Goal: Transaction & Acquisition: Purchase product/service

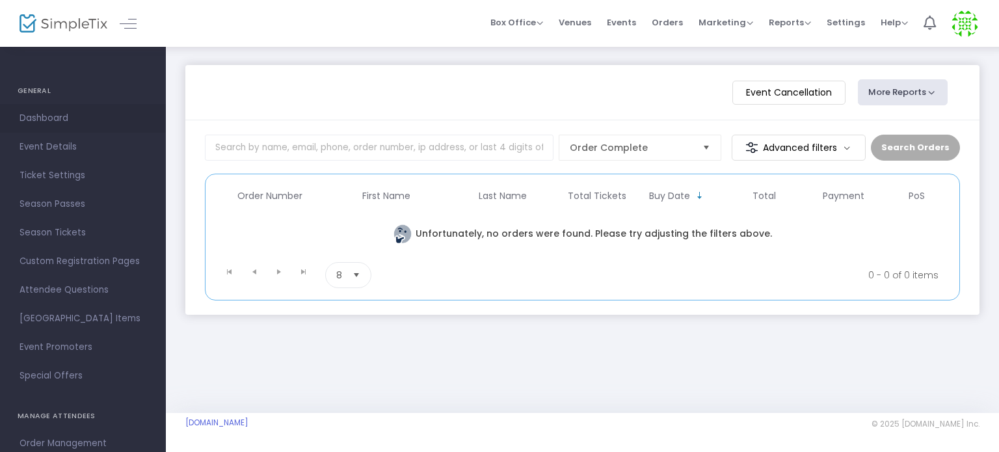
click at [42, 113] on span "Dashboard" at bounding box center [83, 118] width 127 height 17
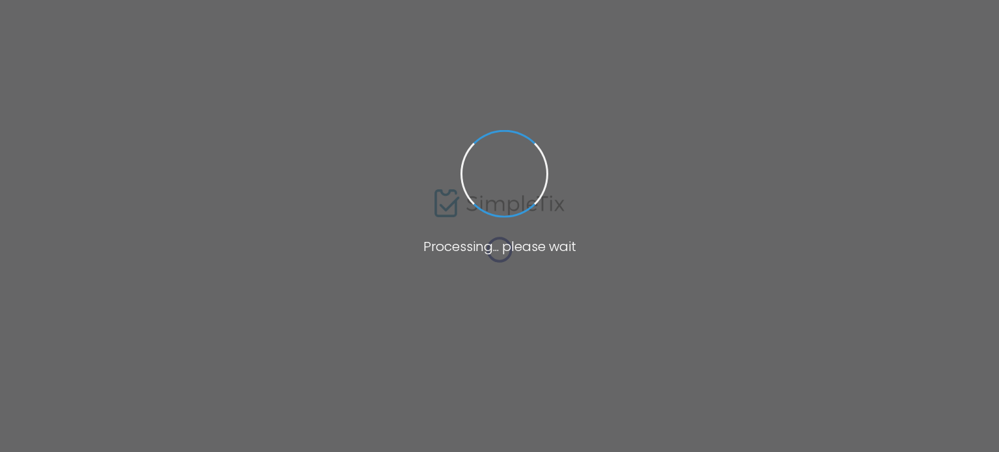
click at [667, 265] on span at bounding box center [499, 226] width 999 height 452
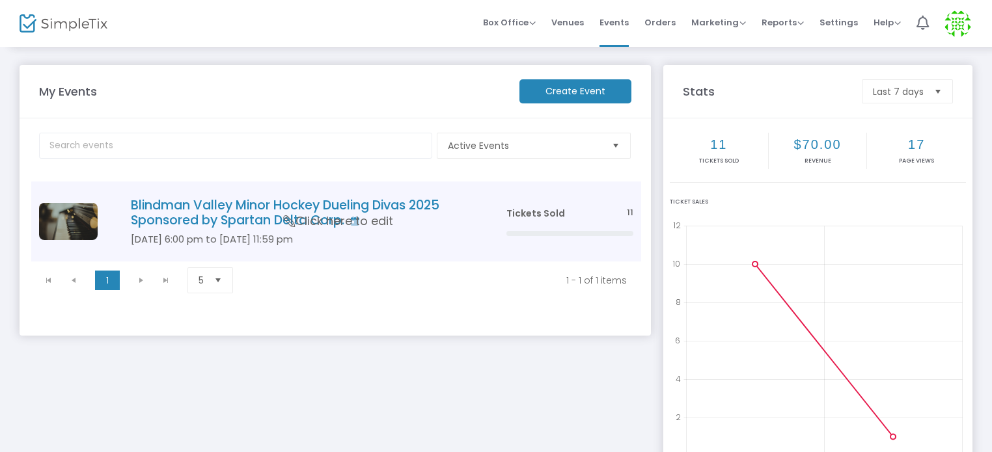
click at [225, 213] on h4 "Blindman Valley Minor Hockey Dueling Divas 2025 Sponsored by Spartan Delta Corp." at bounding box center [299, 213] width 336 height 31
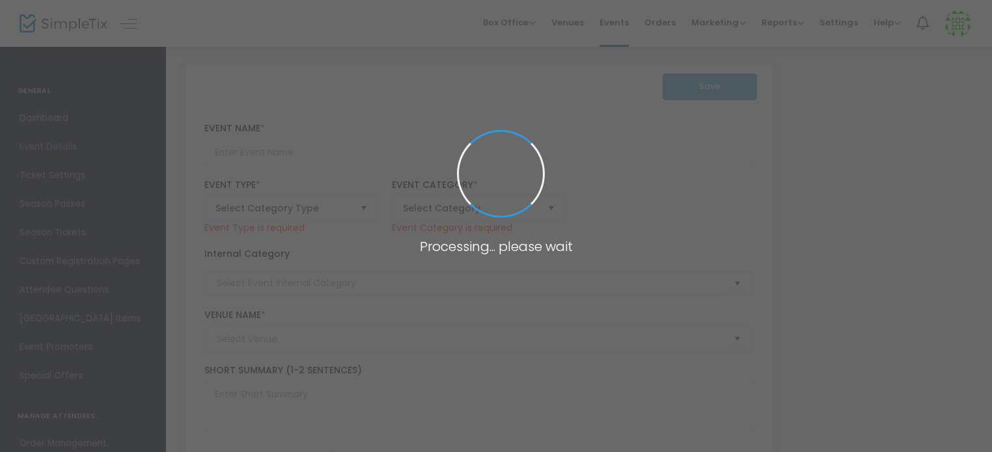
type input "Blindman Valley Minor Hockey Dueling Divas 2025 Sponsored by Spartan Delta Corp."
type textarea "Blindman Valley Minor Hockey Dueling Divas 2025 Sponsored by Spartan Delta Corp…"
checkbox input "true"
type input "Buy Tickets"
type input "[PERSON_NAME][GEOGRAPHIC_DATA]"
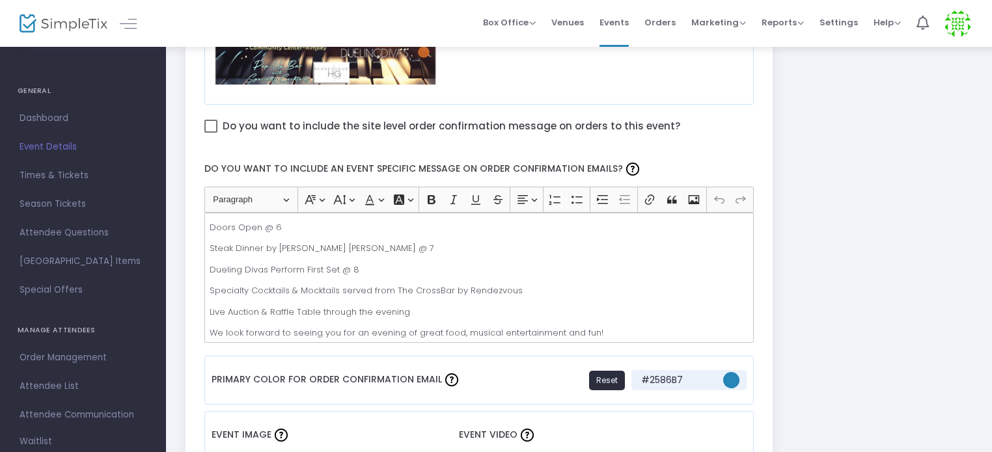
scroll to position [781, 0]
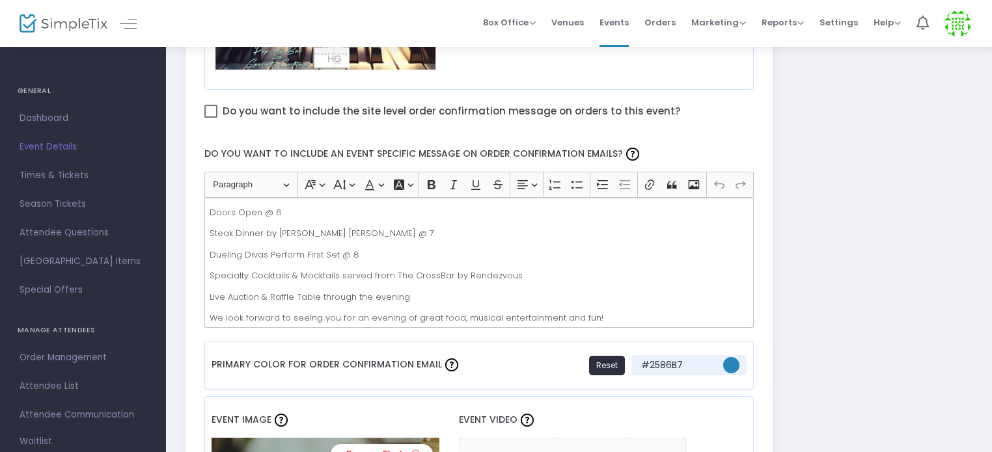
click at [437, 272] on p "Specialty Cocktails & Mocktails served from The CrossBar by Rendezvous" at bounding box center [479, 275] width 538 height 13
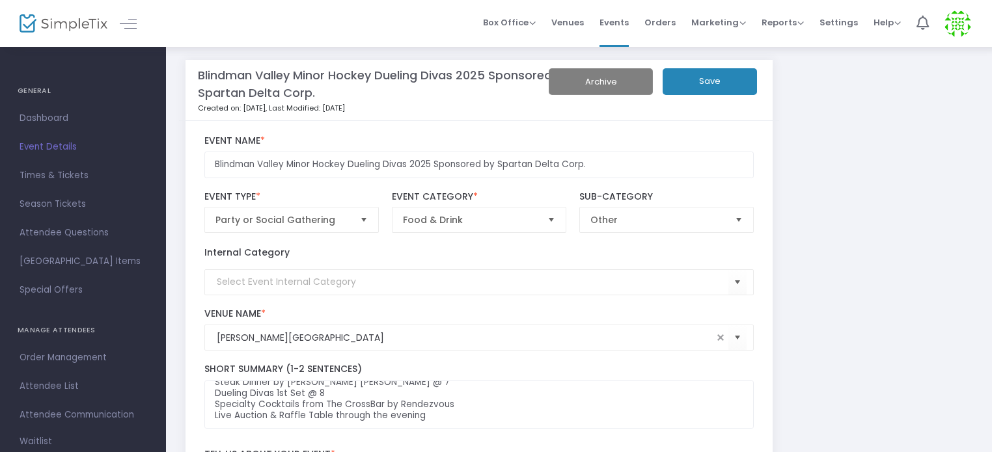
scroll to position [0, 0]
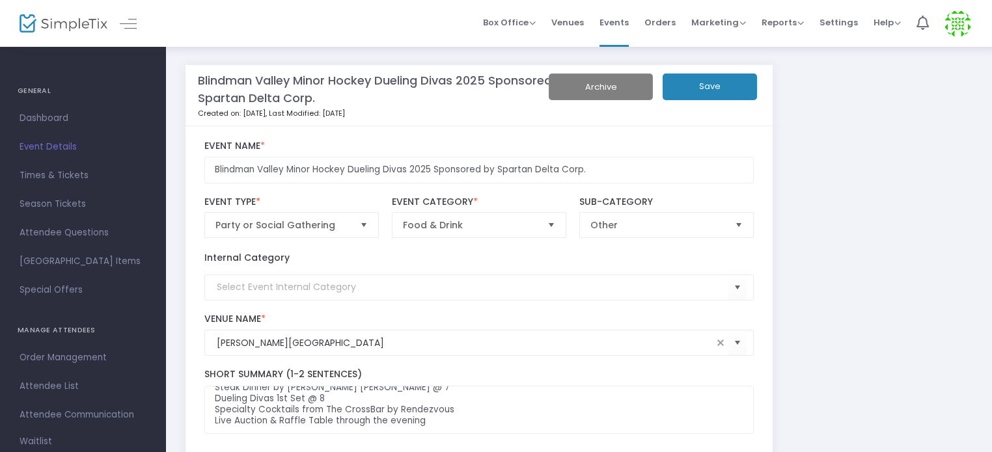
click at [713, 88] on button "Save" at bounding box center [709, 87] width 94 height 27
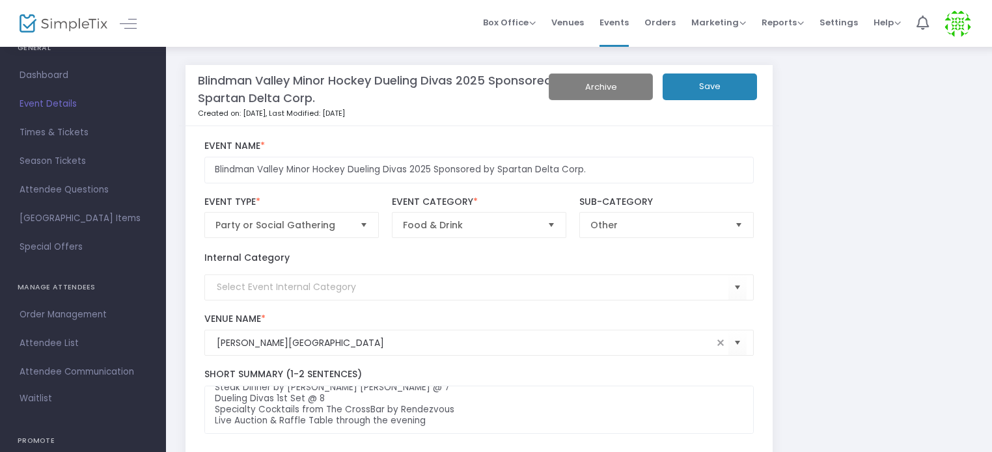
scroll to position [130, 0]
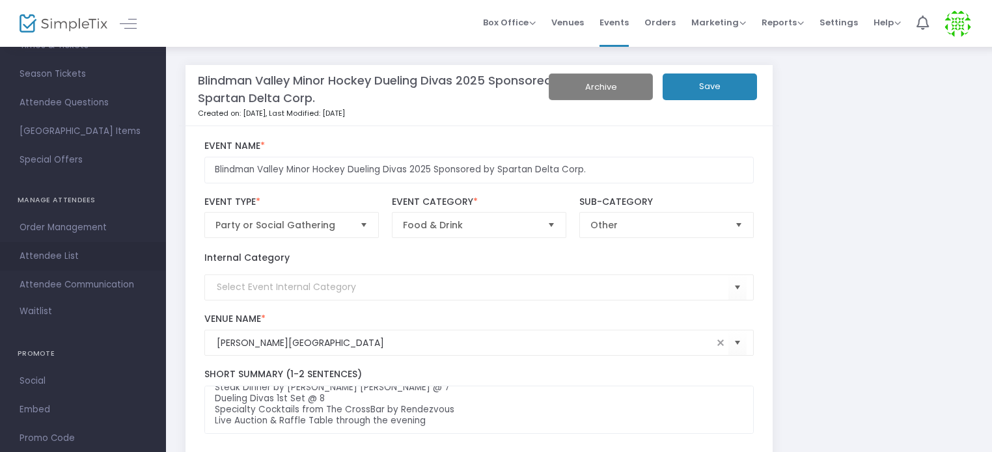
click at [65, 255] on span "Attendee List" at bounding box center [83, 256] width 127 height 17
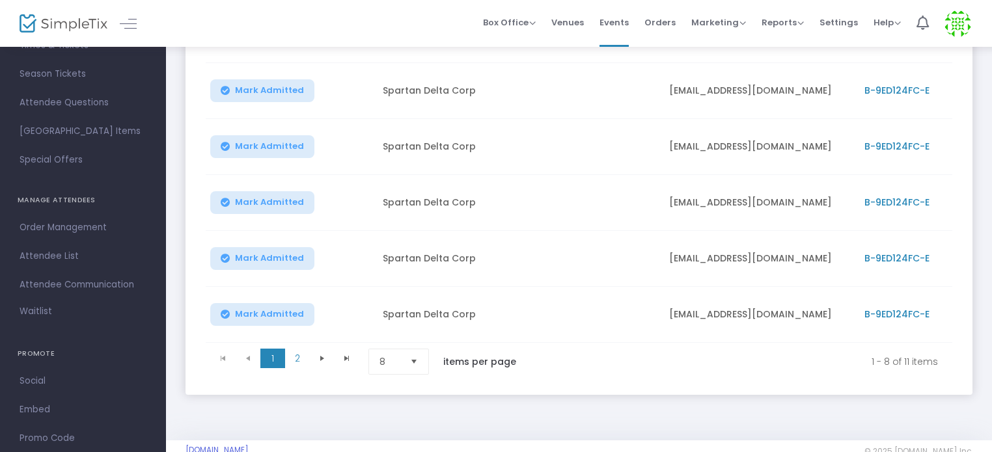
scroll to position [396, 0]
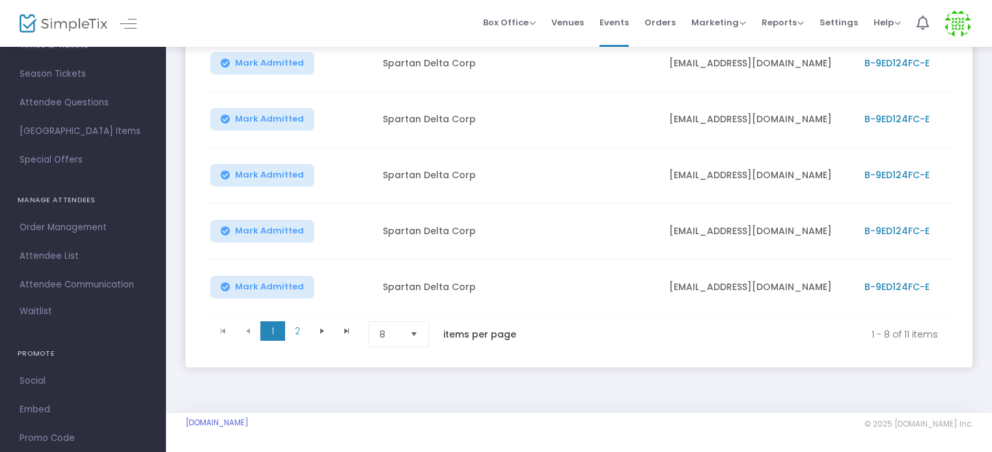
click at [414, 329] on span "Select" at bounding box center [413, 334] width 21 height 21
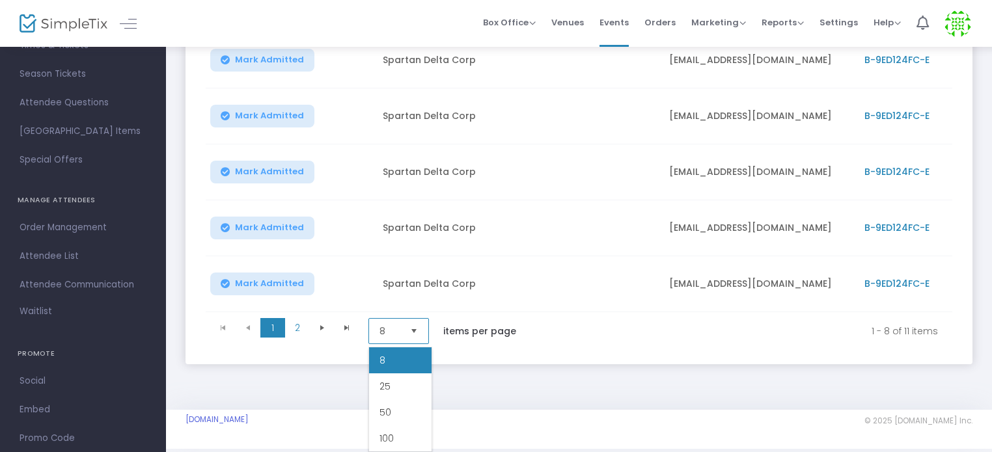
click at [394, 433] on li "100" at bounding box center [400, 439] width 62 height 26
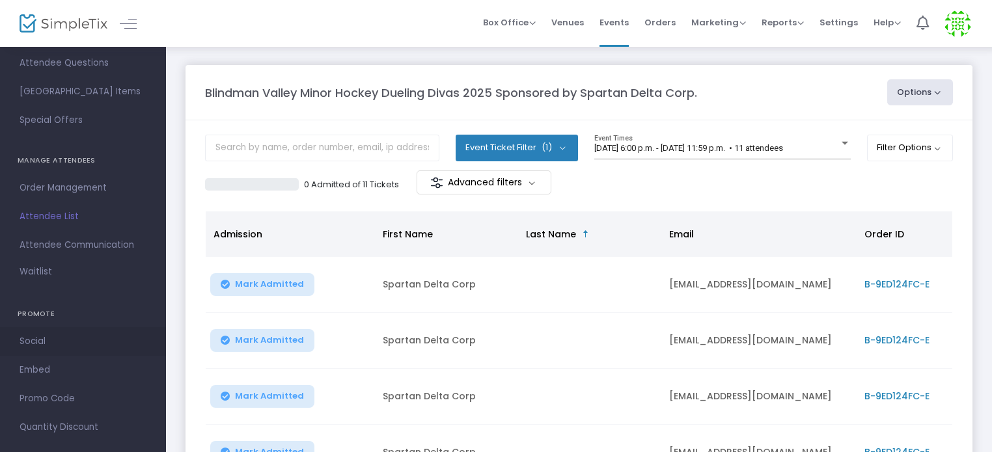
scroll to position [187, 0]
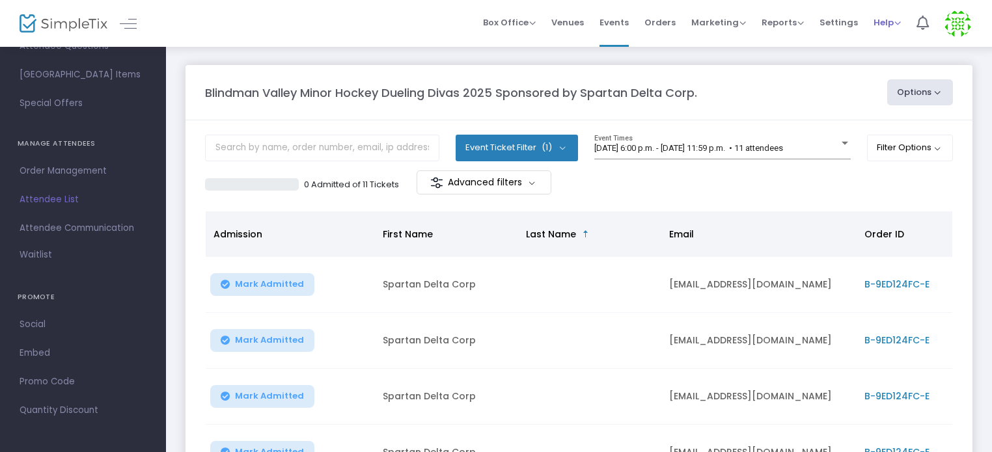
click at [888, 18] on span "Help" at bounding box center [886, 22] width 27 height 12
click at [893, 46] on li "View Docs" at bounding box center [921, 43] width 96 height 25
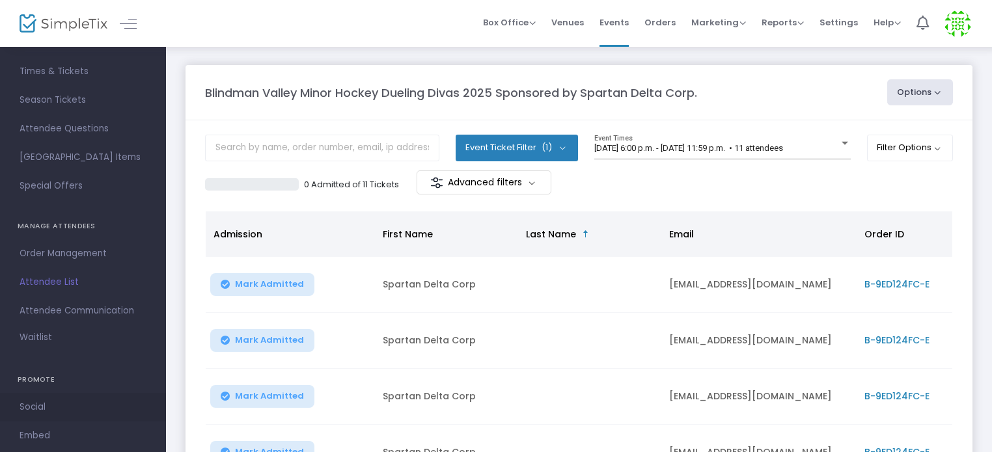
scroll to position [0, 0]
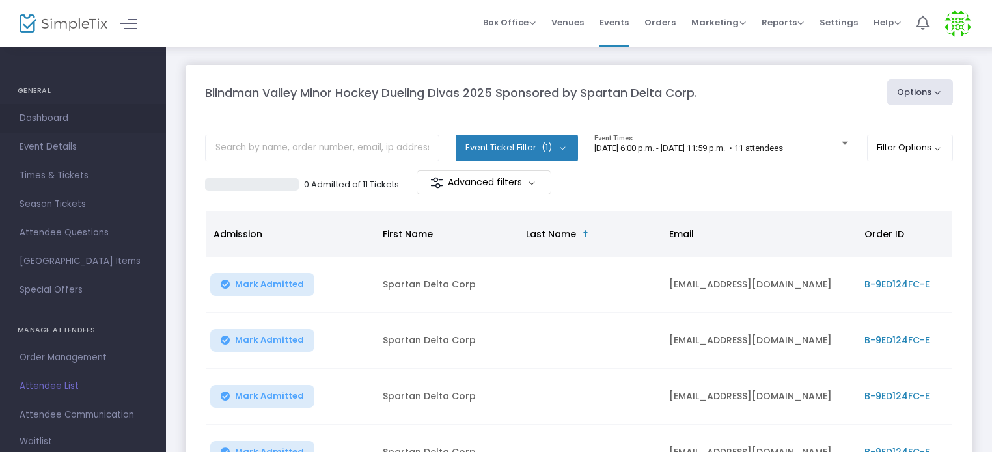
click at [45, 124] on span "Dashboard" at bounding box center [83, 118] width 127 height 17
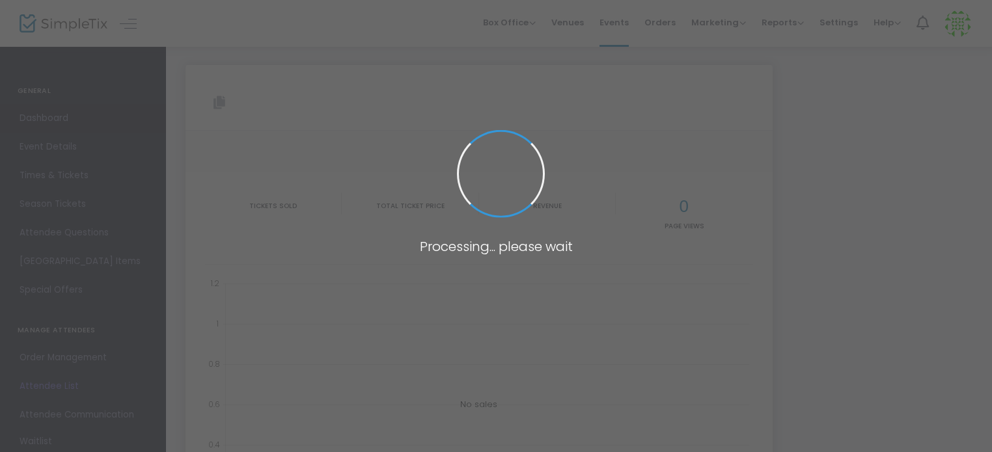
type input "[URL][DOMAIN_NAME]"
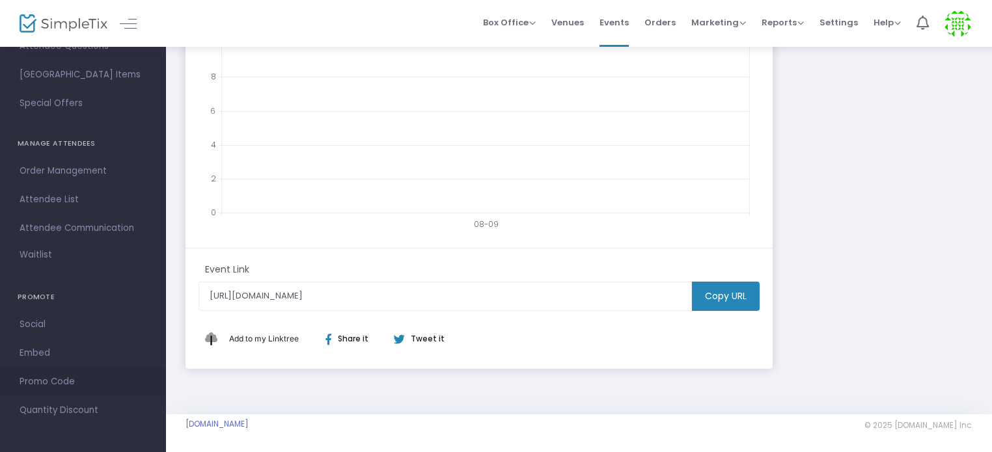
scroll to position [345, 0]
click at [80, 170] on span "Order Management" at bounding box center [83, 171] width 127 height 17
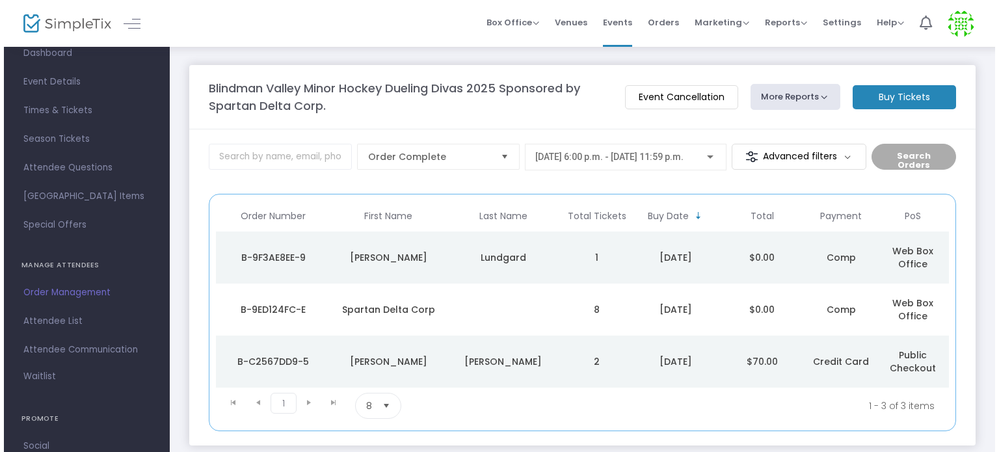
scroll to position [57, 0]
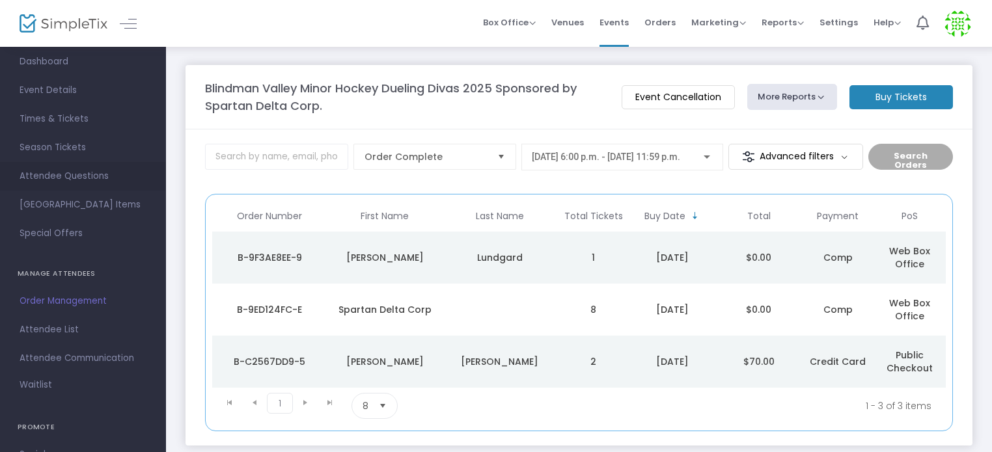
click at [82, 176] on span "Attendee Questions" at bounding box center [83, 176] width 127 height 17
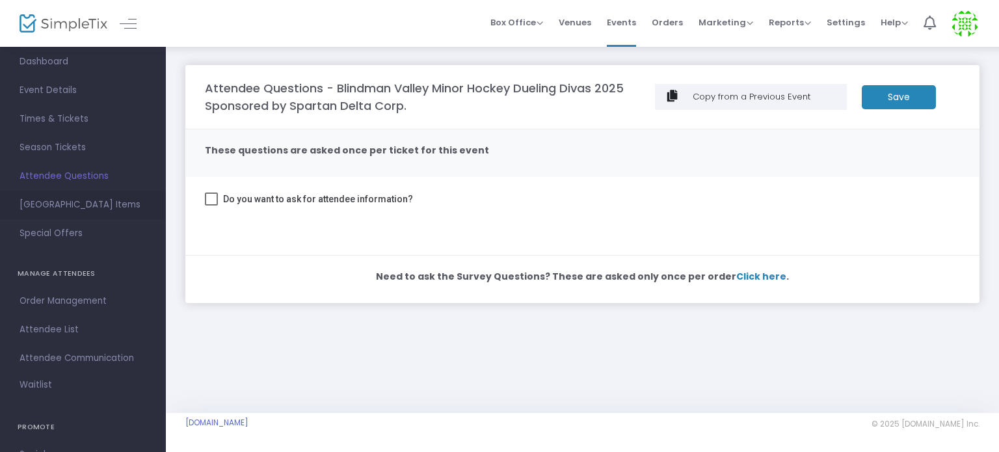
click at [108, 204] on span "[GEOGRAPHIC_DATA] Items" at bounding box center [83, 205] width 127 height 17
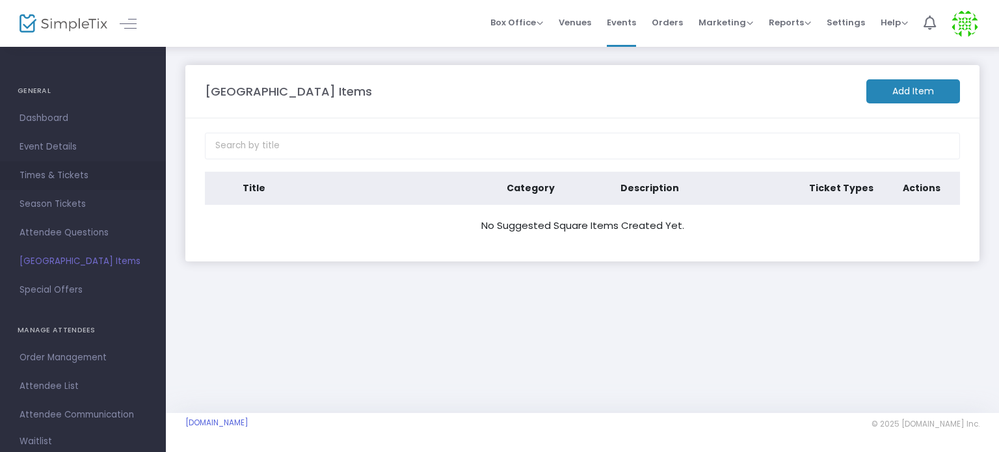
click at [81, 178] on span "Times & Tickets" at bounding box center [83, 175] width 127 height 17
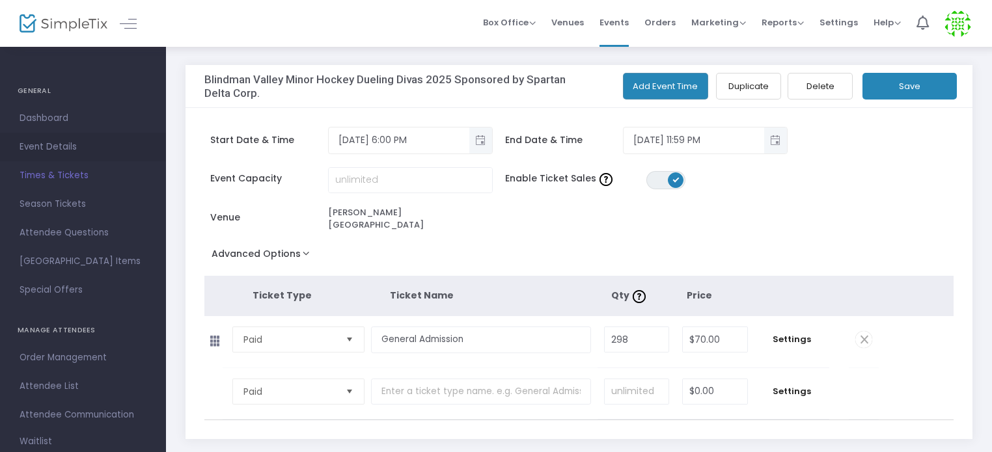
click at [52, 144] on span "Event Details" at bounding box center [83, 147] width 127 height 17
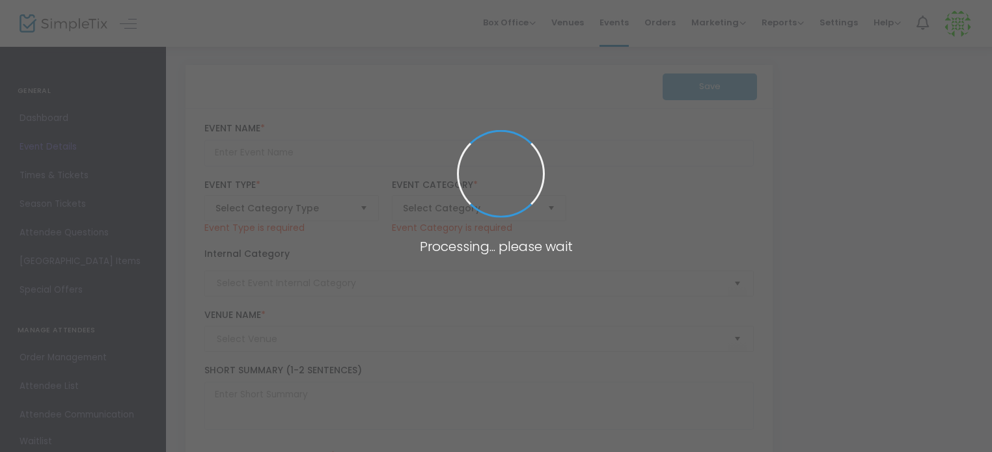
type input "Blindman Valley Minor Hockey Dueling Divas 2025 Sponsored by Spartan Delta Corp."
type textarea "Blindman Valley Minor Hockey Dueling Divas 2025 Sponsored by Spartan Delta Corp…"
checkbox input "true"
type input "Buy Tickets"
type input "[PERSON_NAME][GEOGRAPHIC_DATA]"
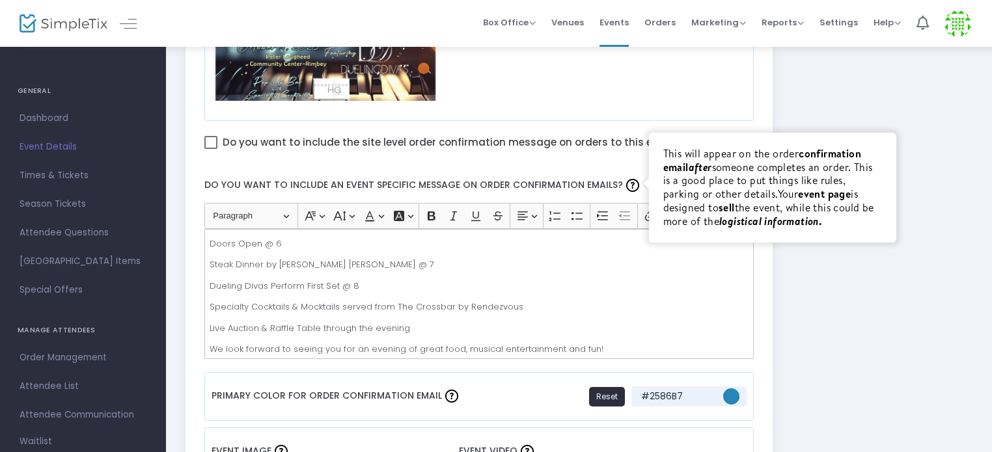
scroll to position [781, 0]
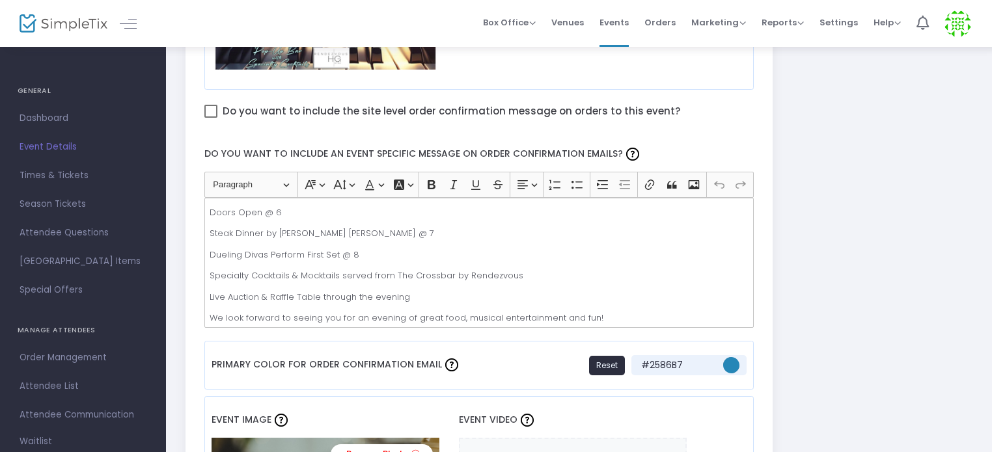
click at [435, 293] on p "Live Auction & Raffle Table through the evening" at bounding box center [479, 297] width 538 height 13
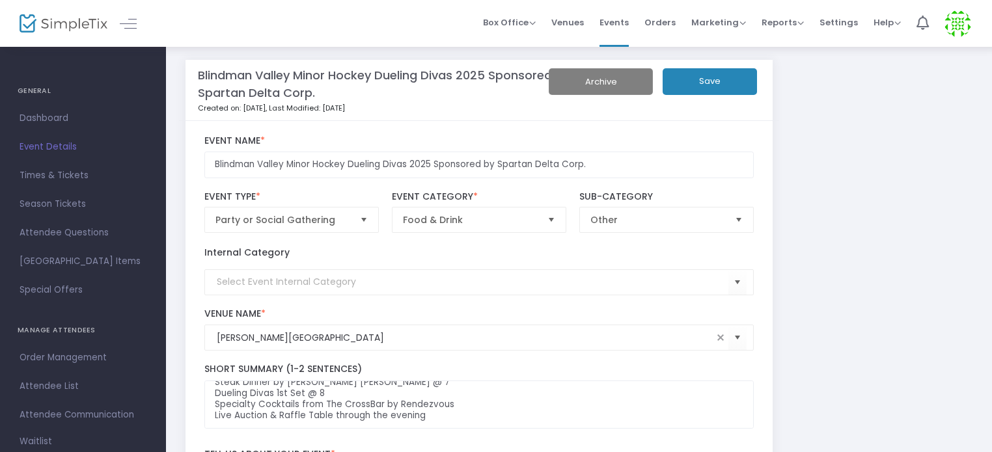
scroll to position [0, 0]
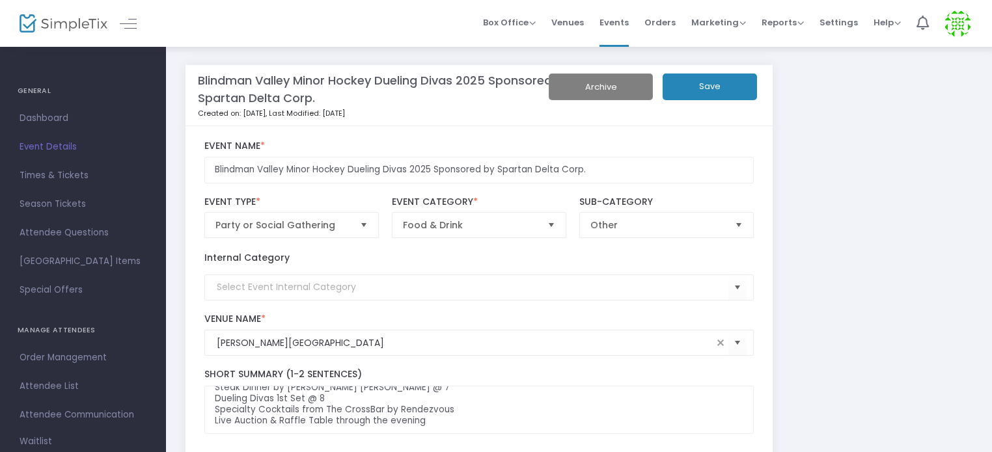
click at [705, 85] on button "Save" at bounding box center [709, 87] width 94 height 27
click at [65, 117] on span "Dashboard" at bounding box center [83, 118] width 127 height 17
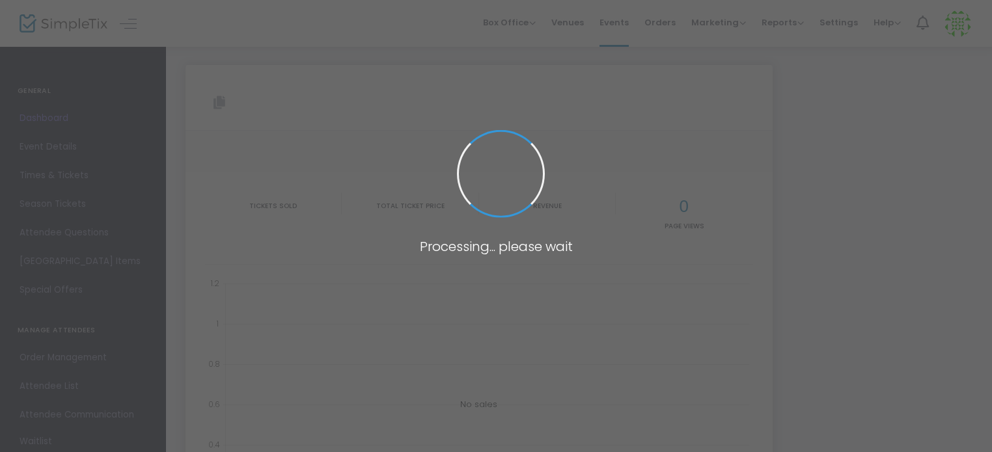
type input "[URL][DOMAIN_NAME]"
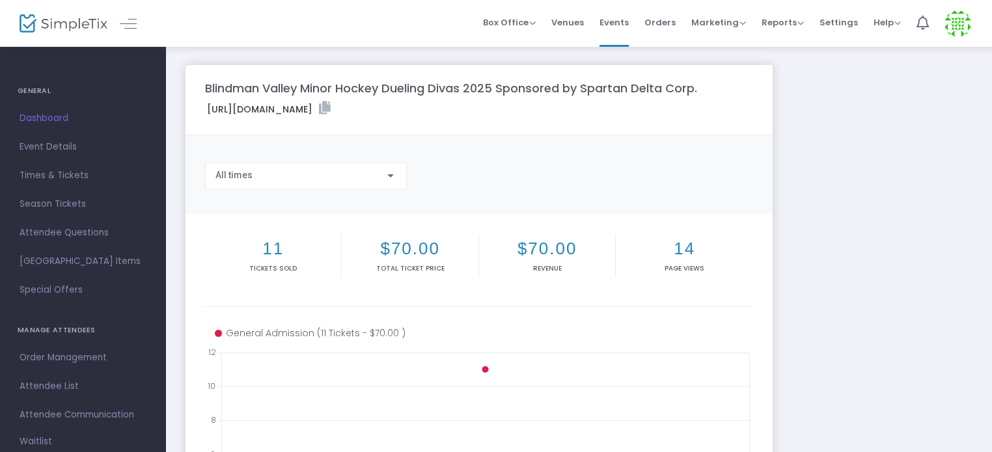
click at [377, 331] on icon at bounding box center [307, 334] width 185 height 14
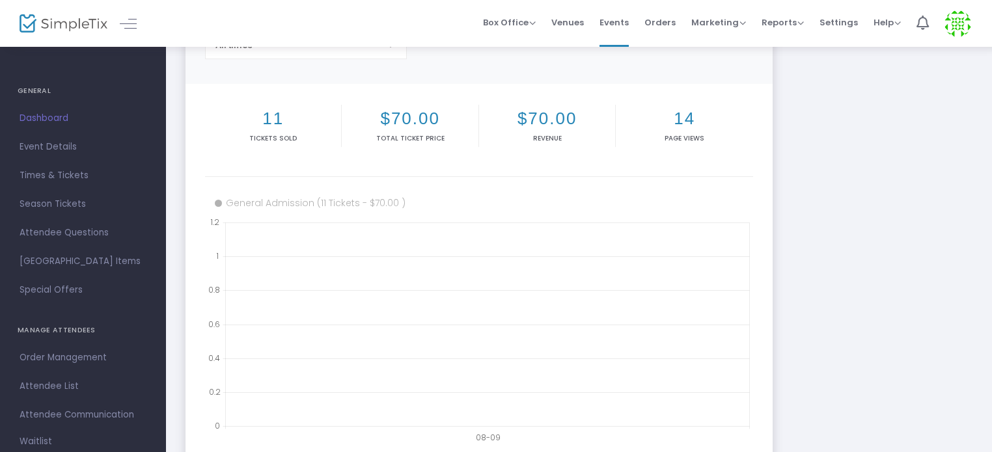
click at [295, 202] on icon at bounding box center [307, 204] width 185 height 14
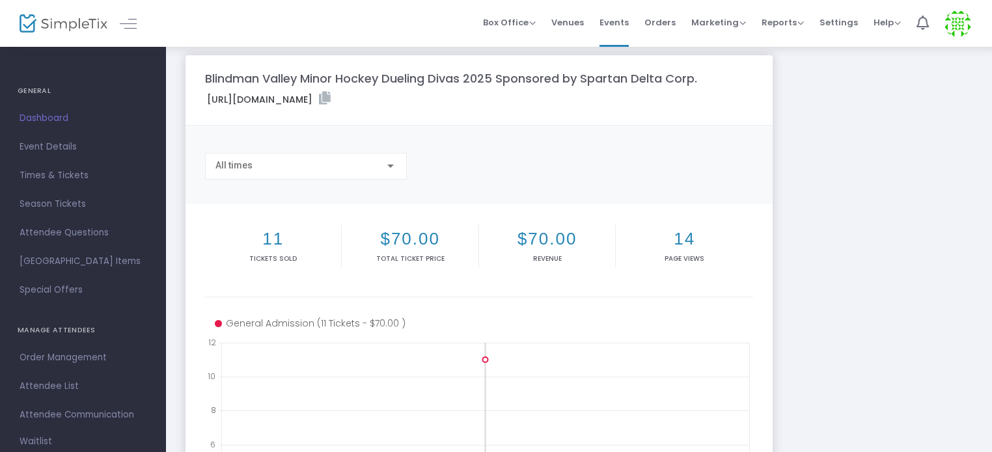
scroll to position [0, 0]
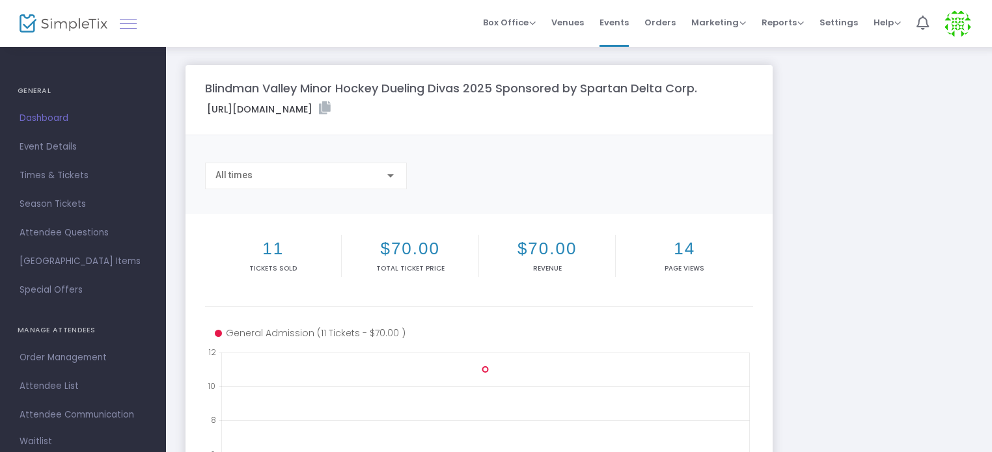
click at [124, 23] on span at bounding box center [128, 23] width 17 height 1
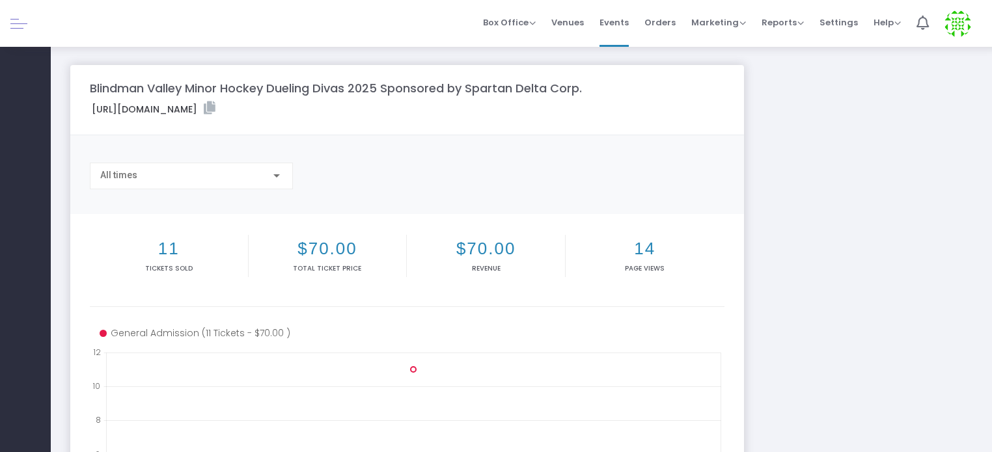
click at [17, 25] on link at bounding box center [18, 23] width 17 height 17
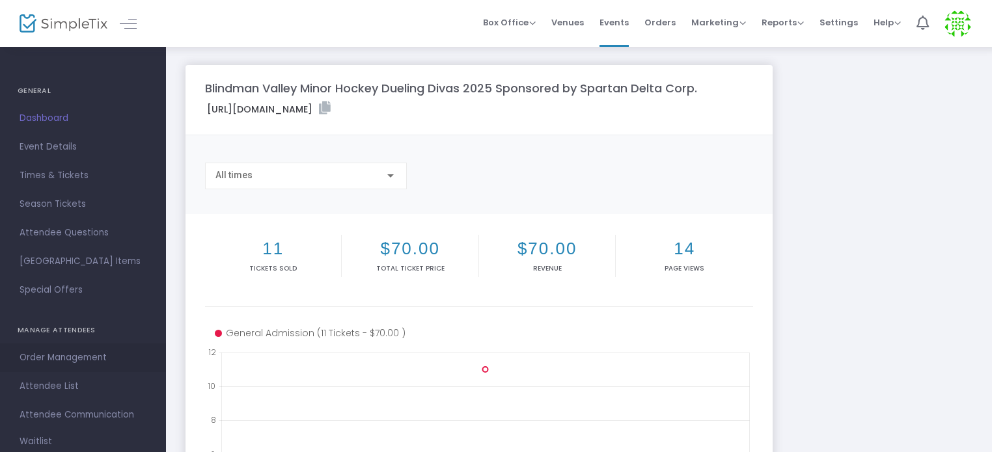
click at [48, 357] on span "Order Management" at bounding box center [83, 357] width 127 height 17
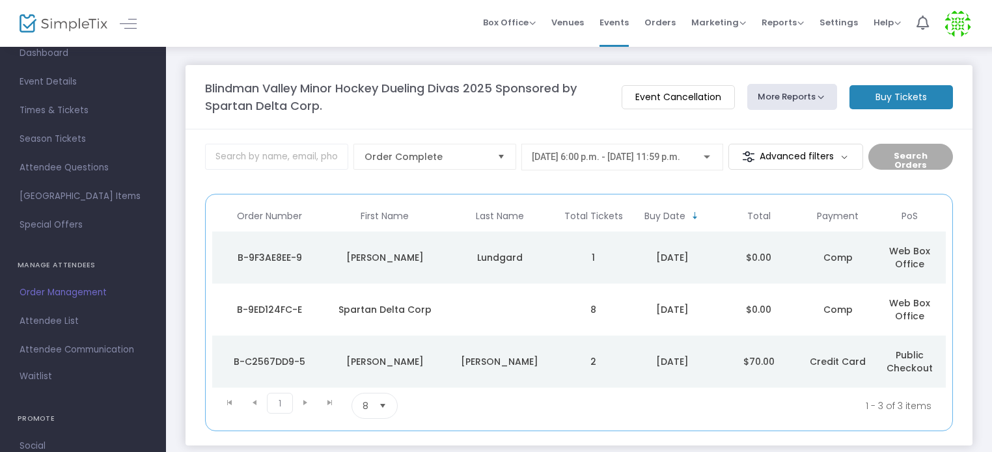
scroll to position [130, 0]
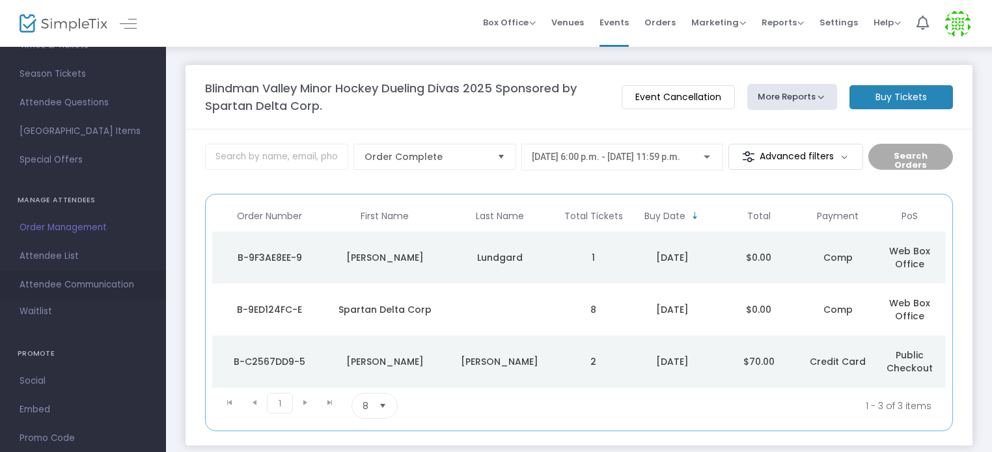
click at [60, 287] on span "Attendee Communication" at bounding box center [83, 285] width 127 height 17
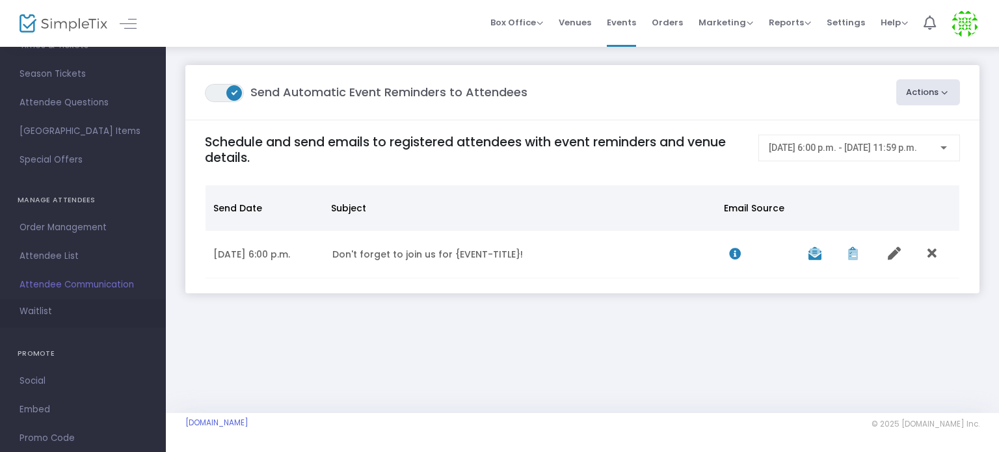
click at [55, 312] on link "Waitlist" at bounding box center [83, 313] width 166 height 29
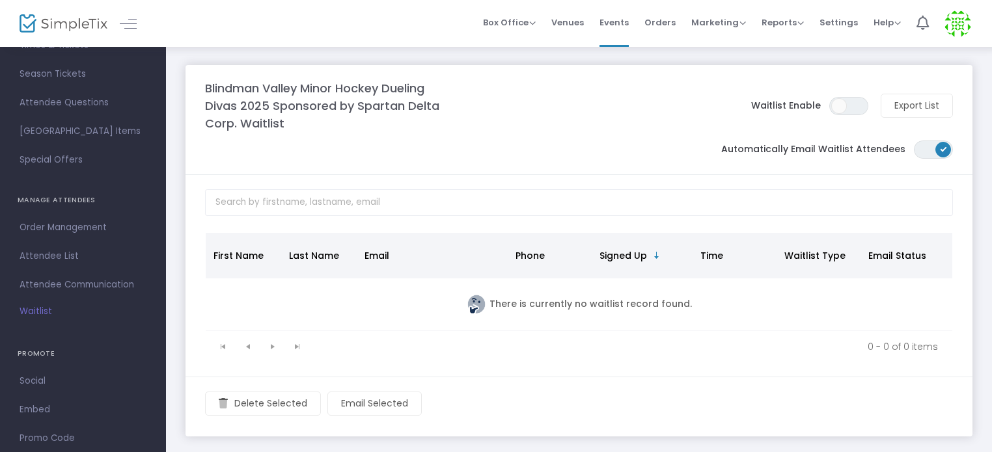
scroll to position [187, 0]
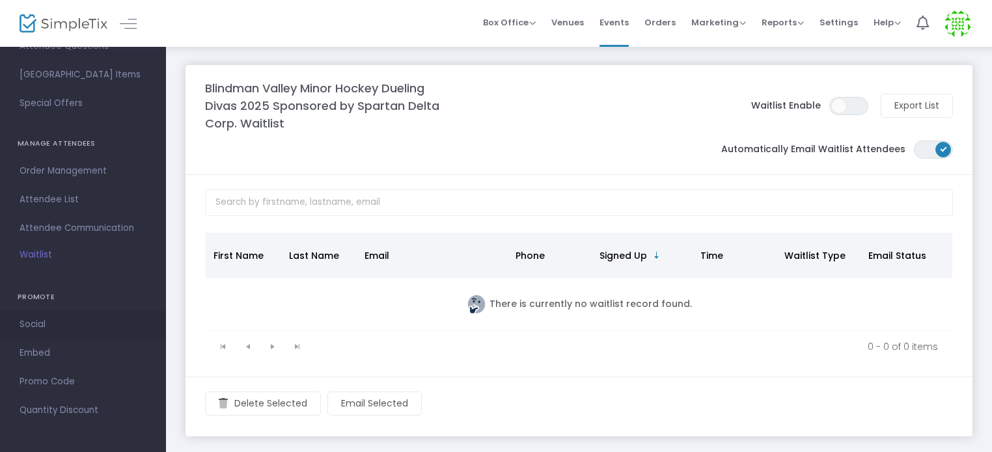
click at [35, 322] on span "Social" at bounding box center [83, 324] width 127 height 17
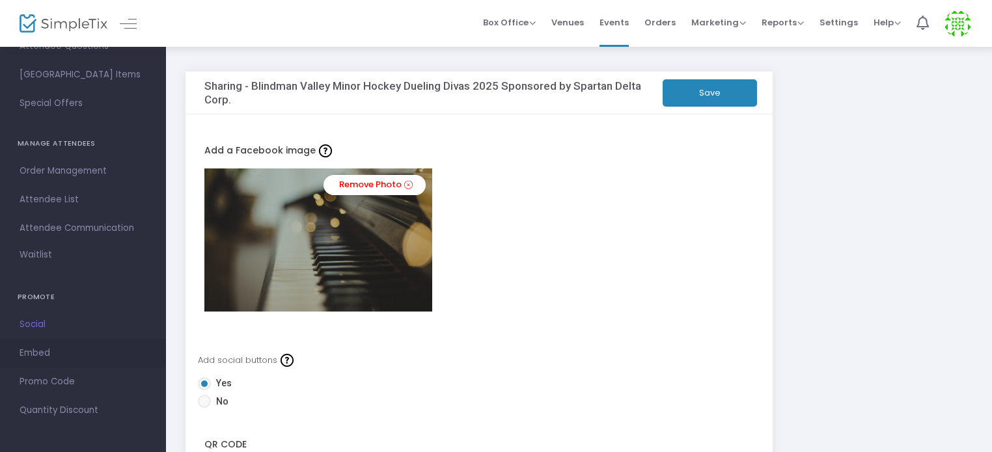
click at [43, 349] on span "Embed" at bounding box center [83, 353] width 127 height 17
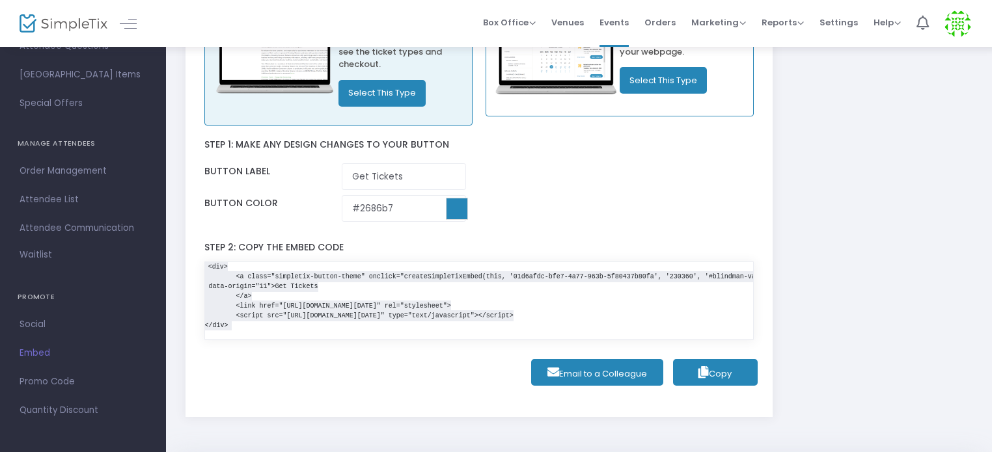
scroll to position [193, 0]
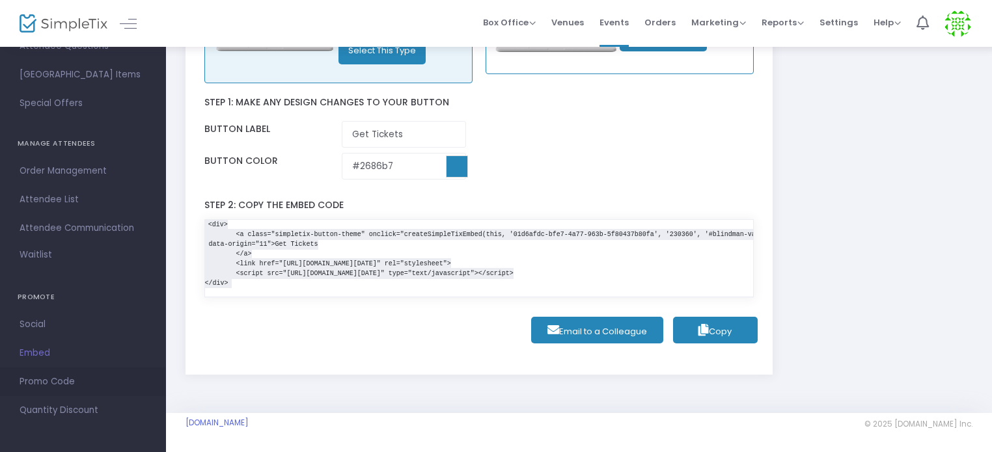
click at [60, 388] on span "Promo Code" at bounding box center [83, 382] width 127 height 17
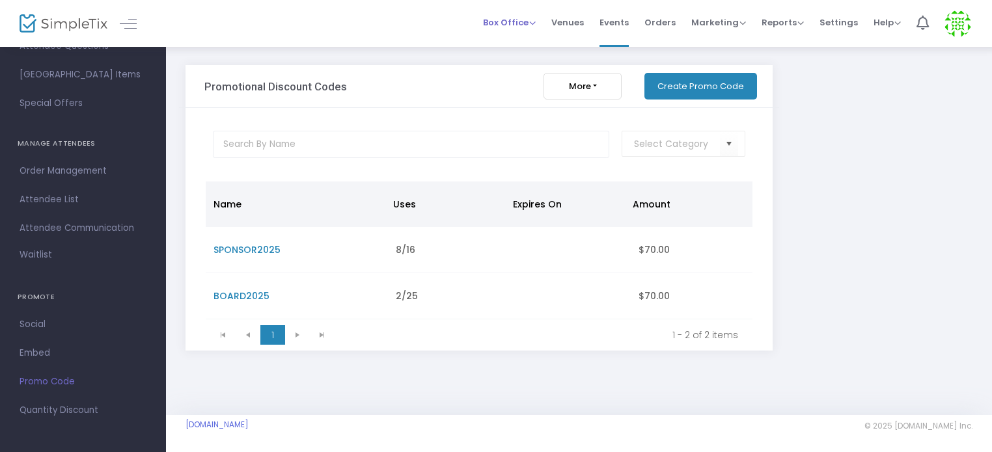
click at [526, 20] on span "Box Office" at bounding box center [509, 22] width 53 height 12
click at [721, 23] on span "Marketing" at bounding box center [718, 22] width 55 height 12
click at [780, 21] on span "Reports" at bounding box center [782, 22] width 42 height 12
click at [850, 23] on span "Settings" at bounding box center [838, 22] width 38 height 33
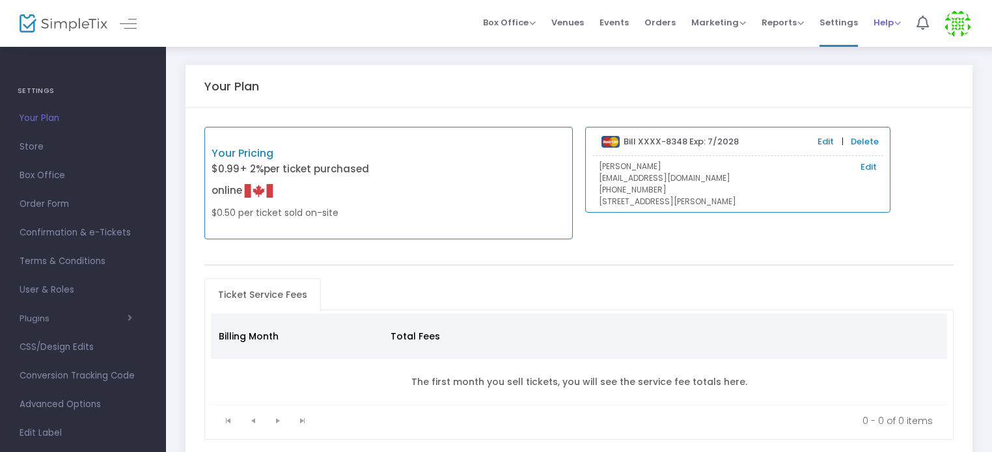
click at [882, 20] on span "Help" at bounding box center [886, 22] width 27 height 12
click at [892, 70] on li "Contact Support" at bounding box center [921, 69] width 96 height 25
click at [36, 148] on span "Store" at bounding box center [83, 147] width 127 height 17
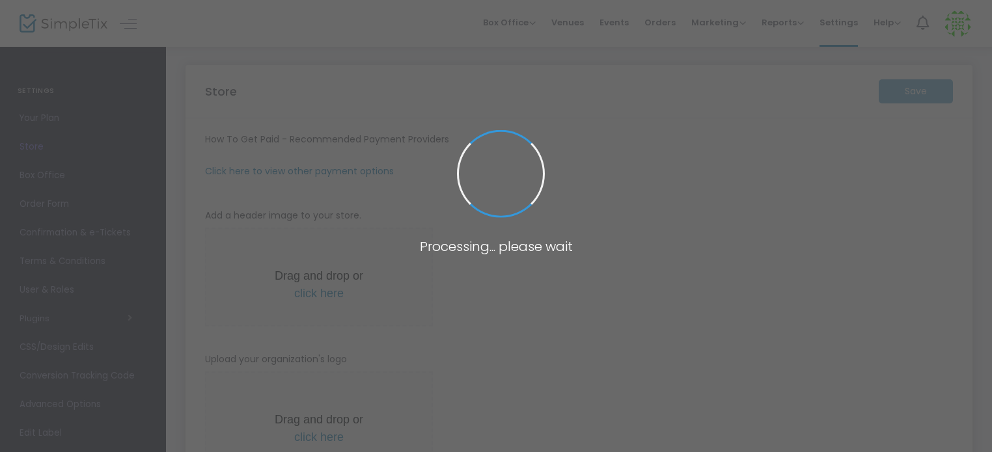
type input "[URL]"
radio input "false"
radio input "true"
type input "Blindman Valley Minor Hockey"
type input "4039639523"
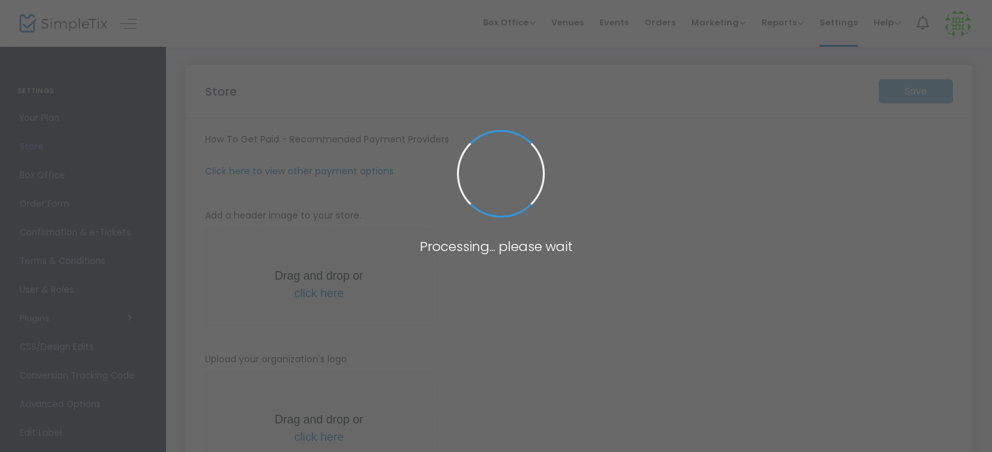
type input "[EMAIL_ADDRESS][DOMAIN_NAME]"
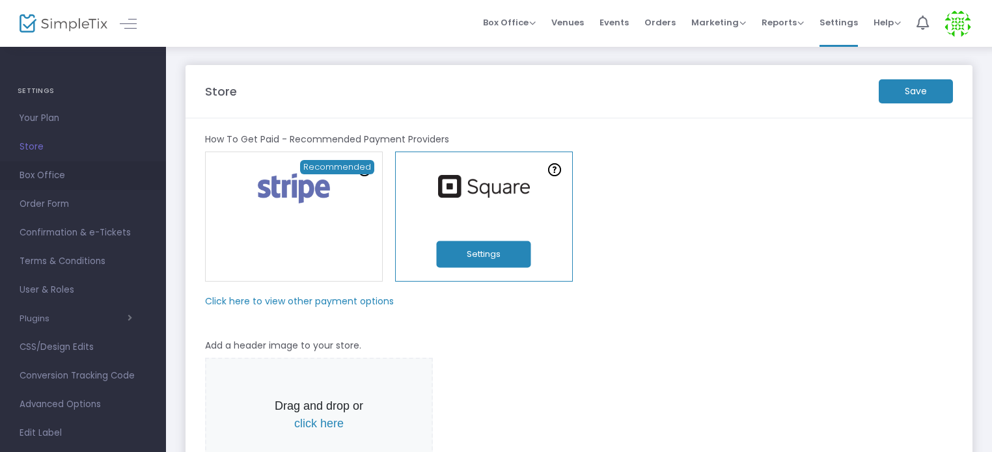
click at [49, 176] on span "Box Office" at bounding box center [83, 175] width 127 height 17
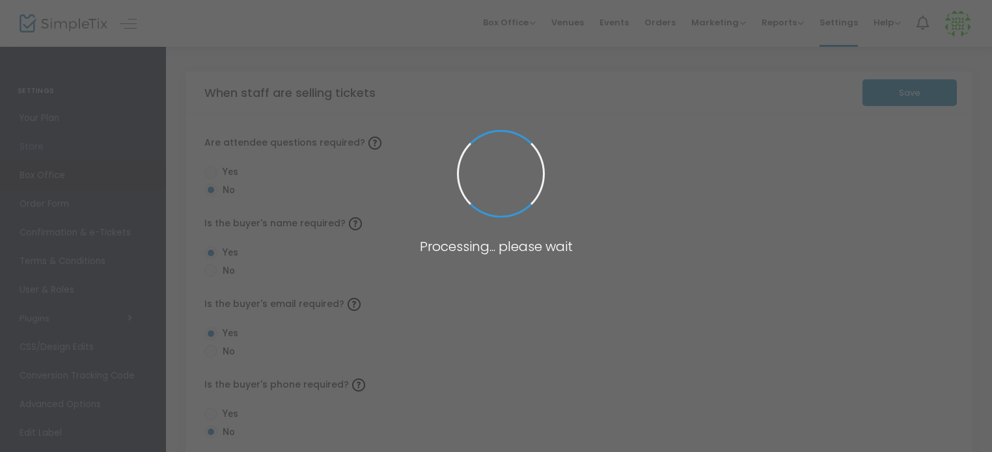
radio input "false"
radio input "true"
radio input "false"
radio input "true"
radio input "false"
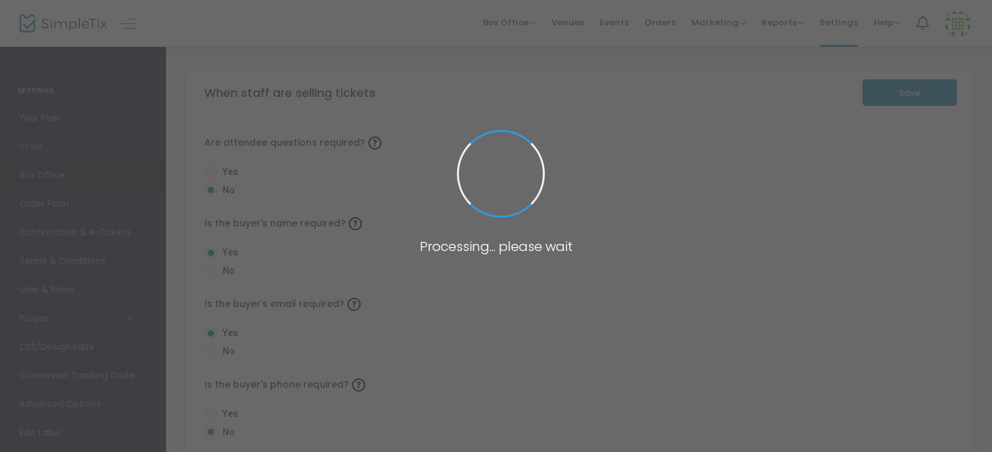
radio input "true"
radio input "false"
radio input "true"
radio input "false"
radio input "true"
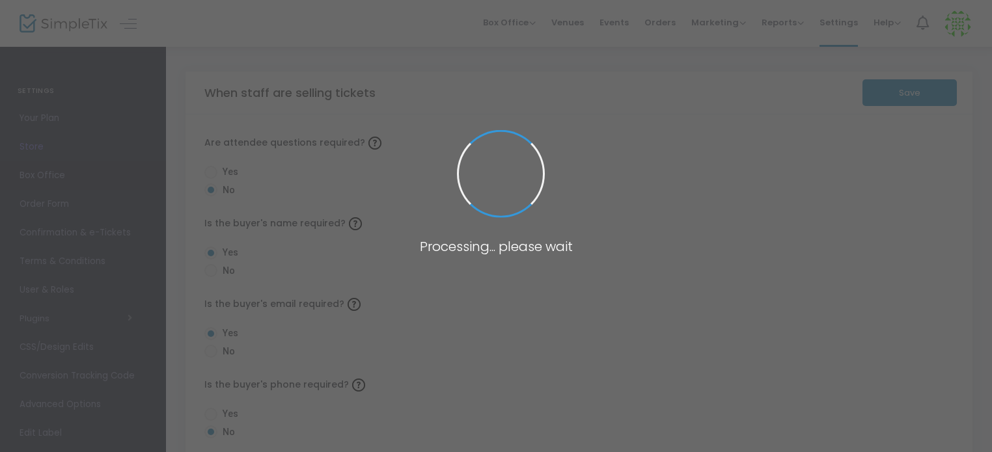
radio input "true"
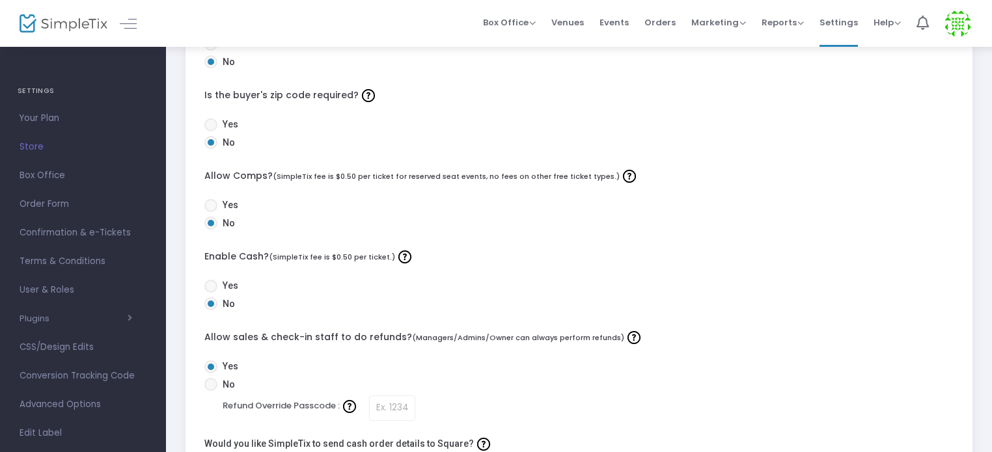
scroll to position [455, 0]
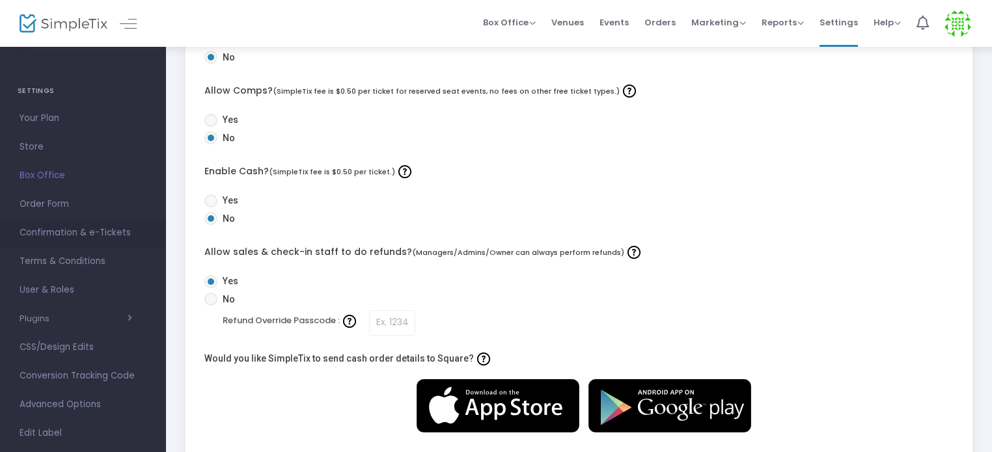
click at [91, 234] on span "Confirmation & e-Tickets" at bounding box center [83, 232] width 127 height 17
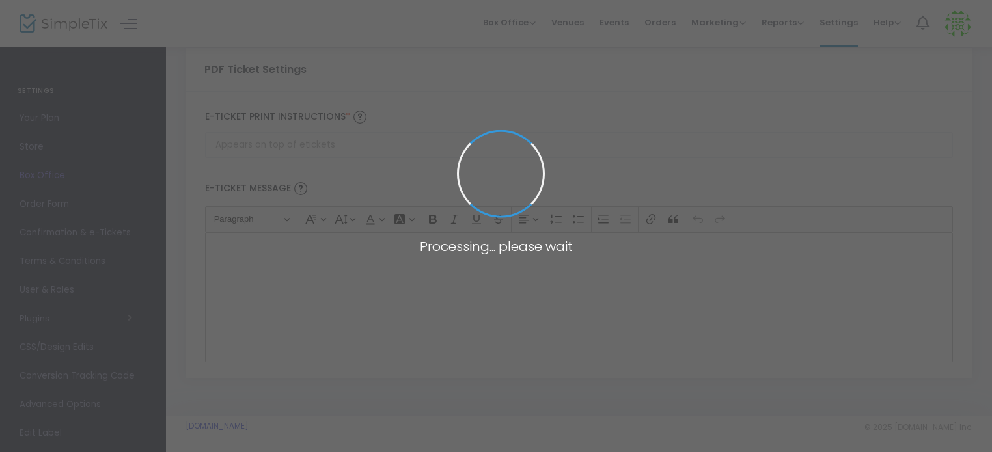
type input "[EMAIL_ADDRESS][DOMAIN_NAME]"
type input "Print and bring this ticket with you"
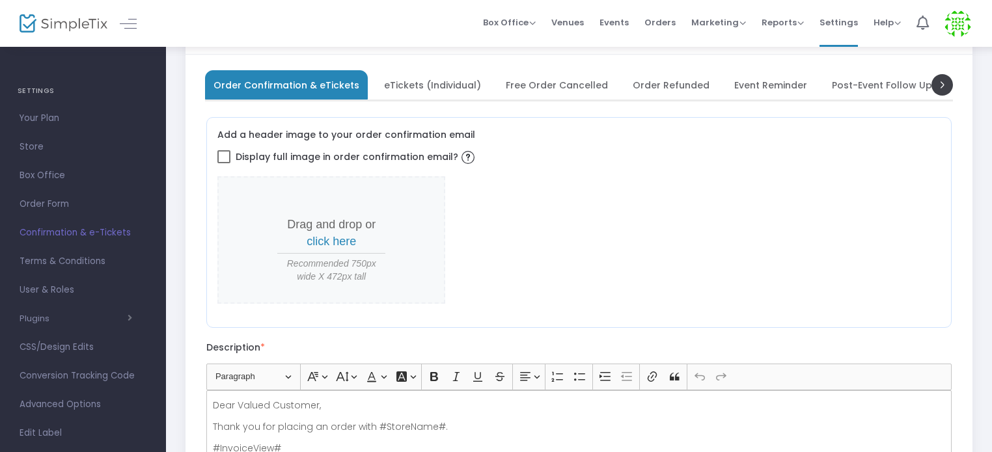
scroll to position [12, 0]
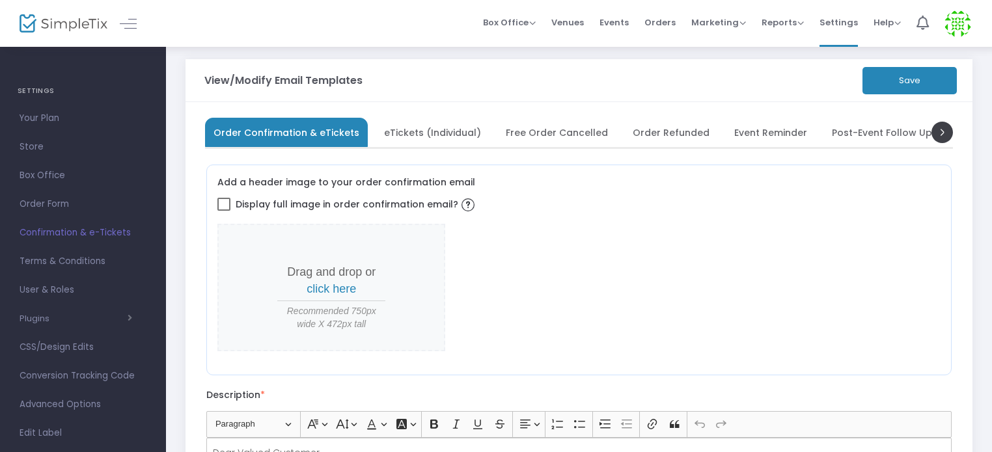
click at [437, 129] on span "eTickets (Individual)" at bounding box center [432, 132] width 97 height 7
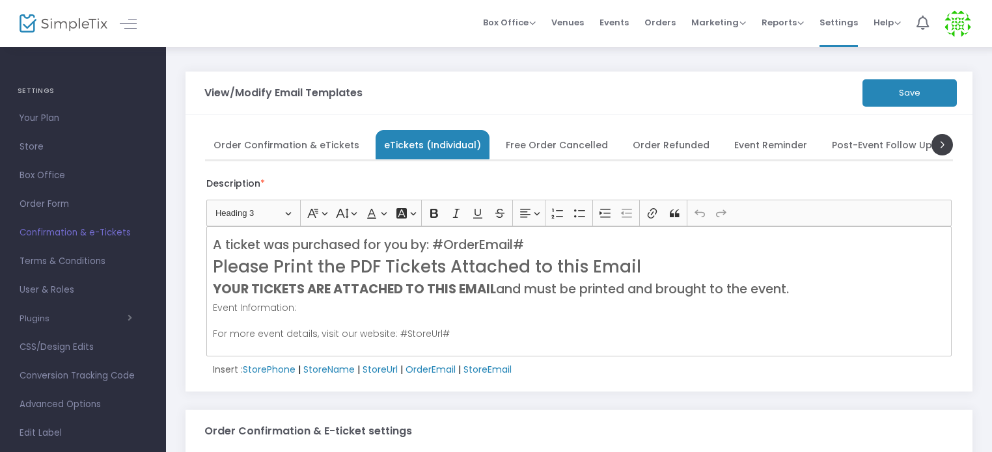
scroll to position [0, 0]
click at [537, 141] on span "Free Order Cancelled" at bounding box center [557, 144] width 102 height 7
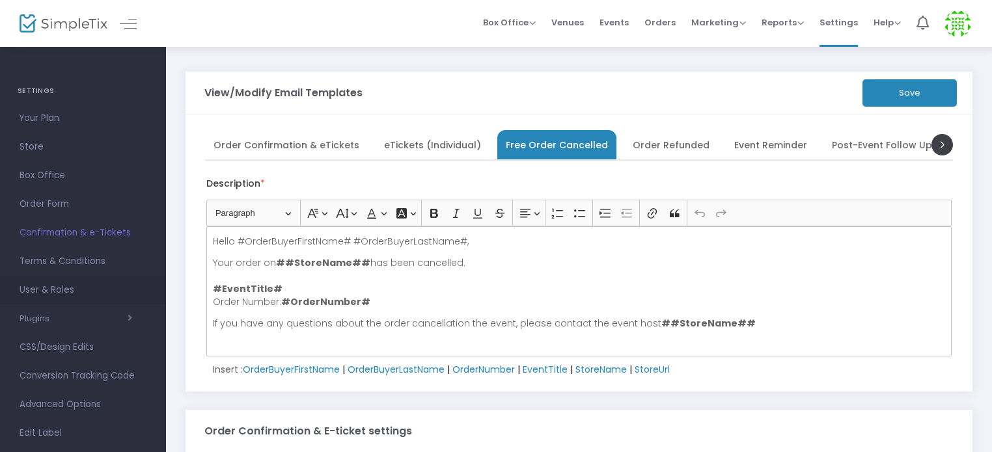
click at [57, 286] on span "User & Roles" at bounding box center [83, 290] width 127 height 17
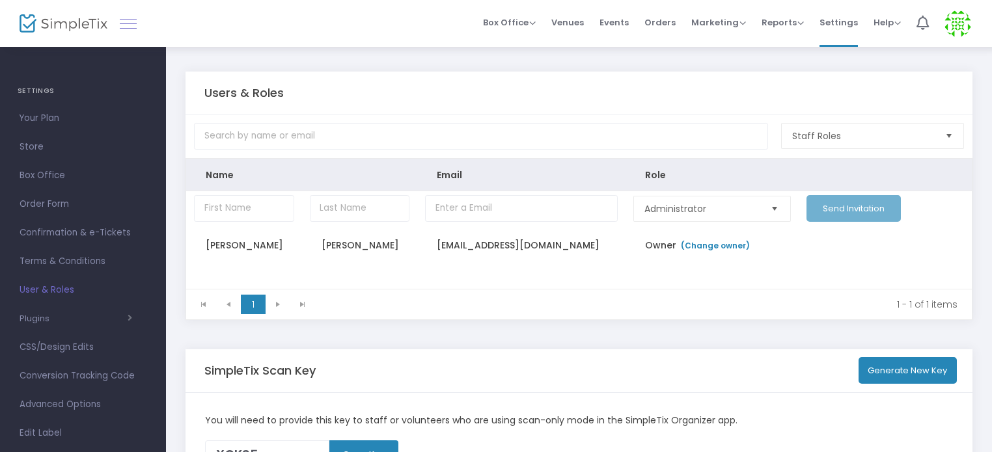
click at [124, 20] on link at bounding box center [128, 23] width 17 height 17
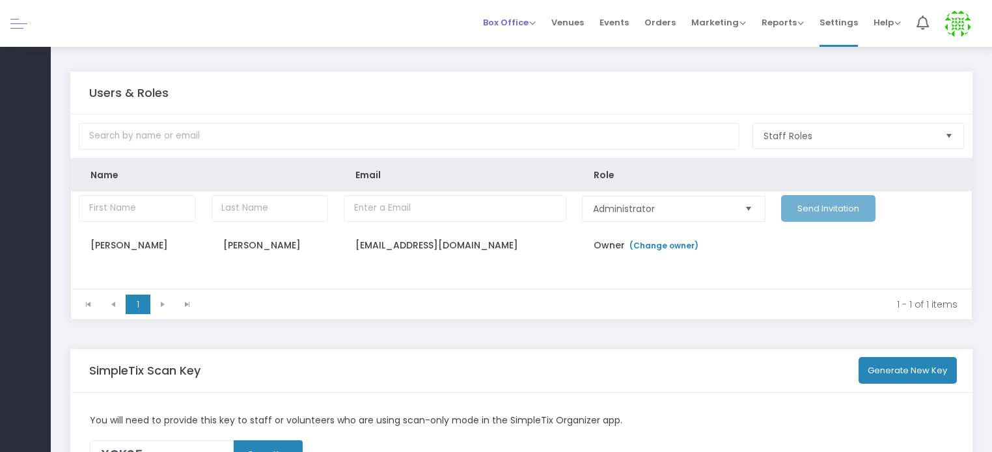
click at [522, 18] on span "Box Office" at bounding box center [509, 22] width 53 height 12
click at [526, 44] on li "Sell Tickets" at bounding box center [529, 43] width 93 height 25
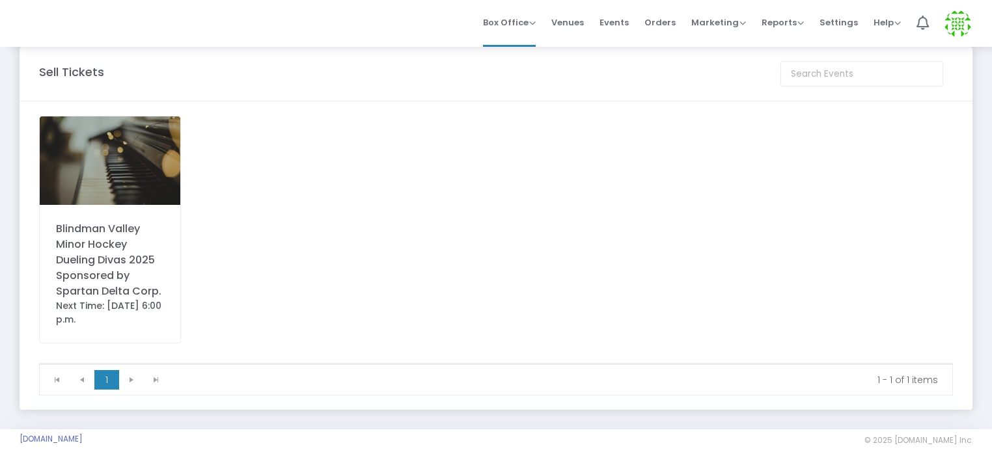
scroll to position [34, 0]
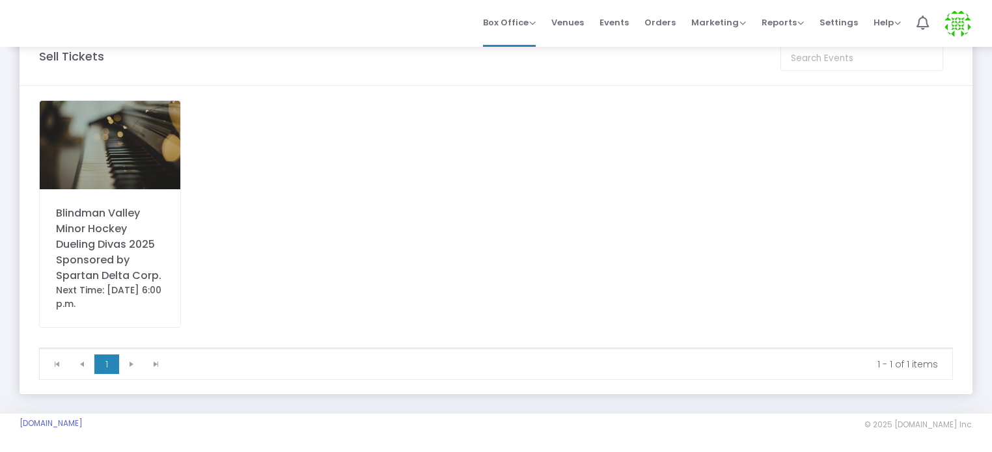
click at [106, 246] on div "Blindman Valley Minor Hockey Dueling Divas 2025 Sponsored by Spartan Delta Corp." at bounding box center [110, 245] width 108 height 78
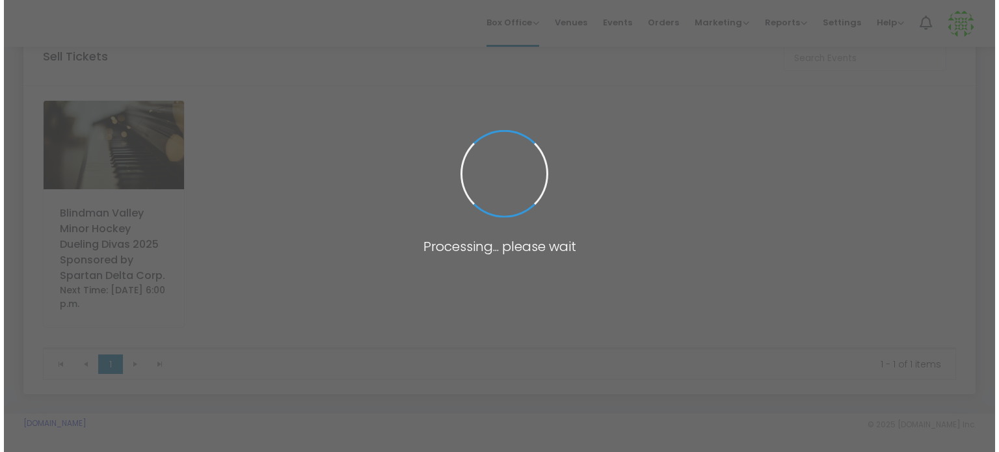
scroll to position [0, 0]
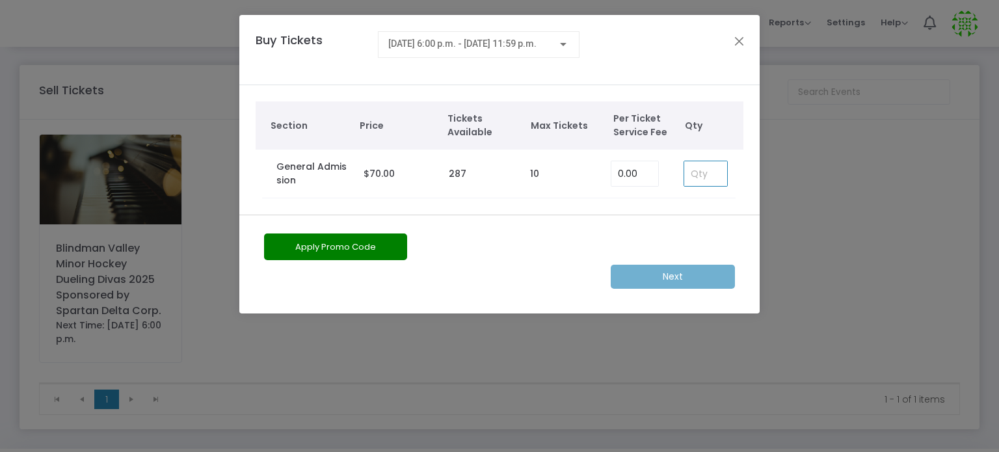
click at [694, 172] on input at bounding box center [706, 173] width 43 height 25
type input "1"
click at [692, 279] on m-button "Next" at bounding box center [673, 277] width 124 height 24
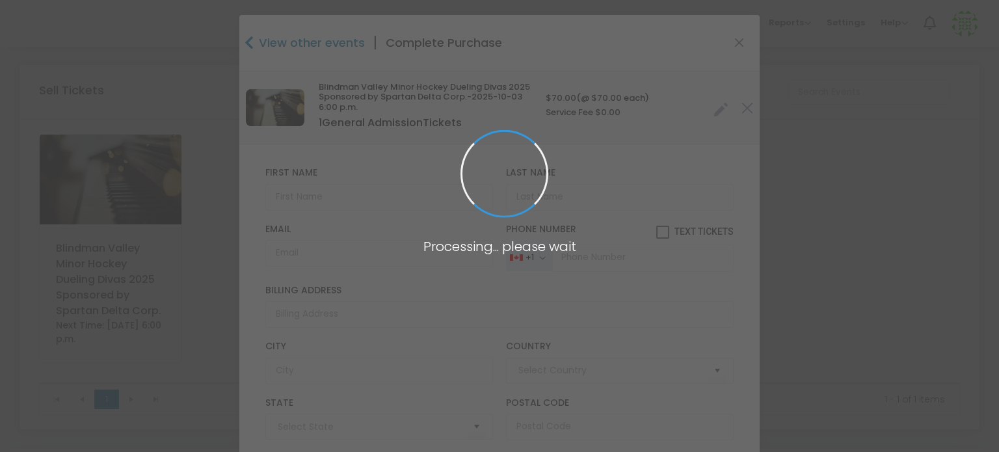
type input "[GEOGRAPHIC_DATA]"
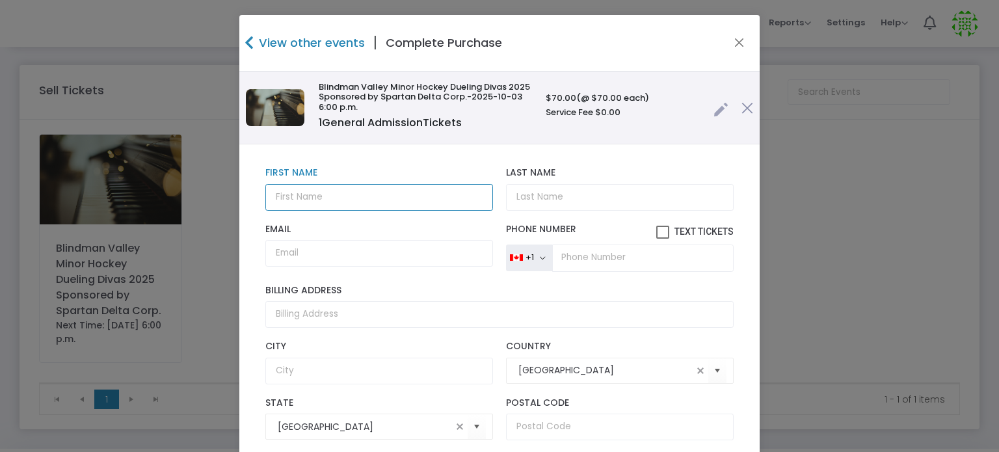
click at [398, 198] on input "text" at bounding box center [379, 197] width 228 height 27
type input "[PERSON_NAME]"
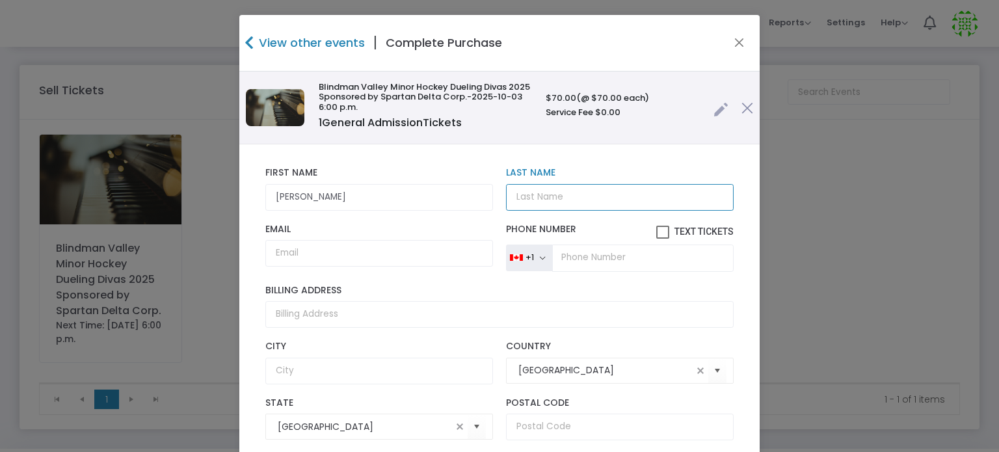
click at [521, 204] on input "Last Name" at bounding box center [620, 197] width 228 height 27
type input "Lundgard"
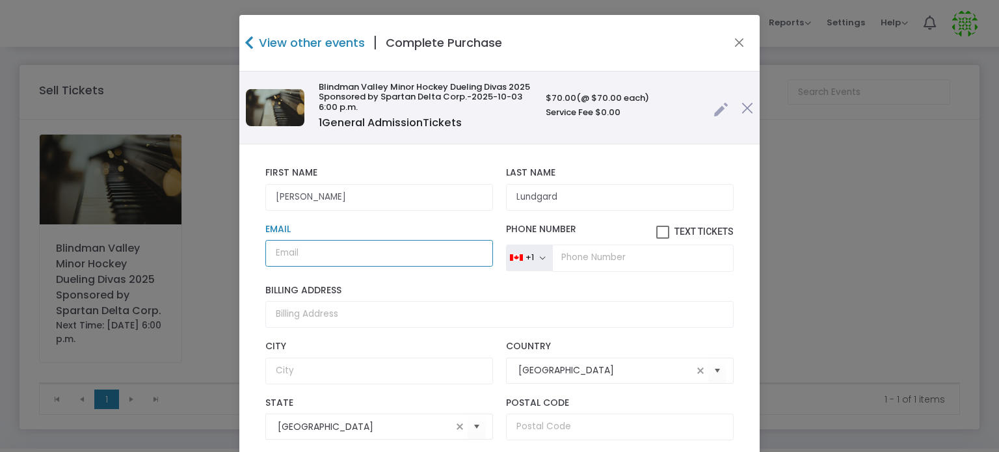
click at [399, 254] on input "Email" at bounding box center [379, 253] width 228 height 27
type input "[PERSON_NAME][EMAIL_ADDRESS][PERSON_NAME][DOMAIN_NAME]"
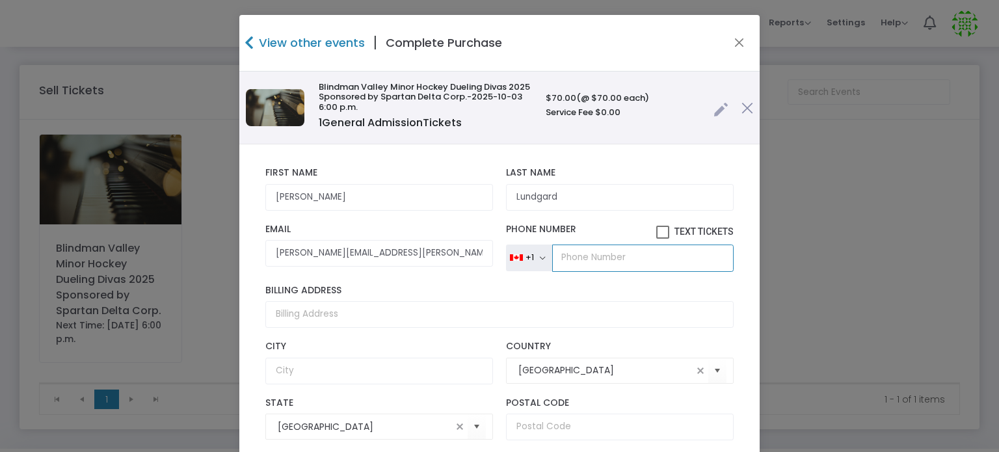
click at [586, 263] on input "tel" at bounding box center [643, 258] width 182 height 27
type input "[PHONE_NUMBER]"
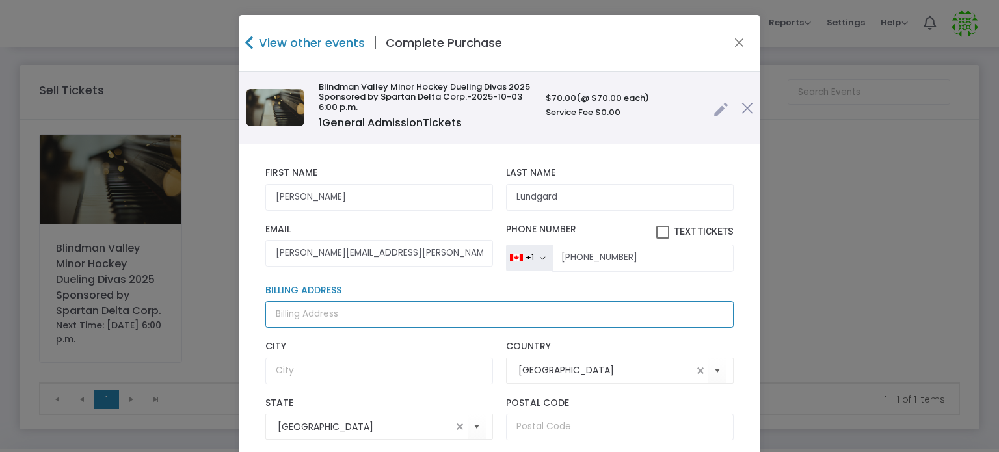
click at [433, 317] on input "Billing Address" at bounding box center [499, 314] width 469 height 27
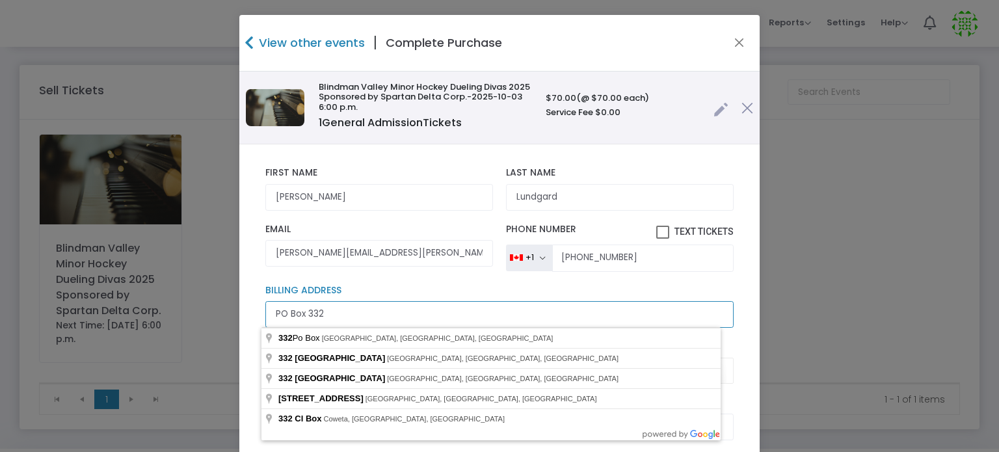
type input "PO Box 332"
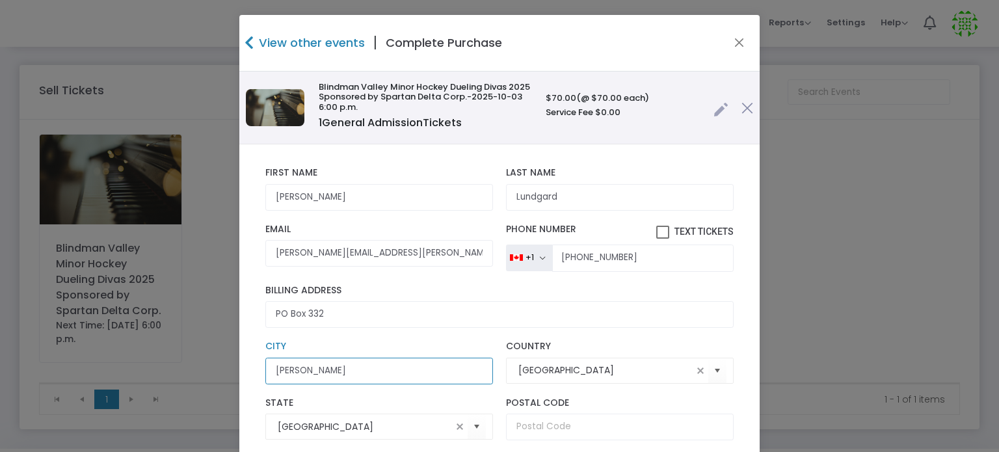
type input "[PERSON_NAME]"
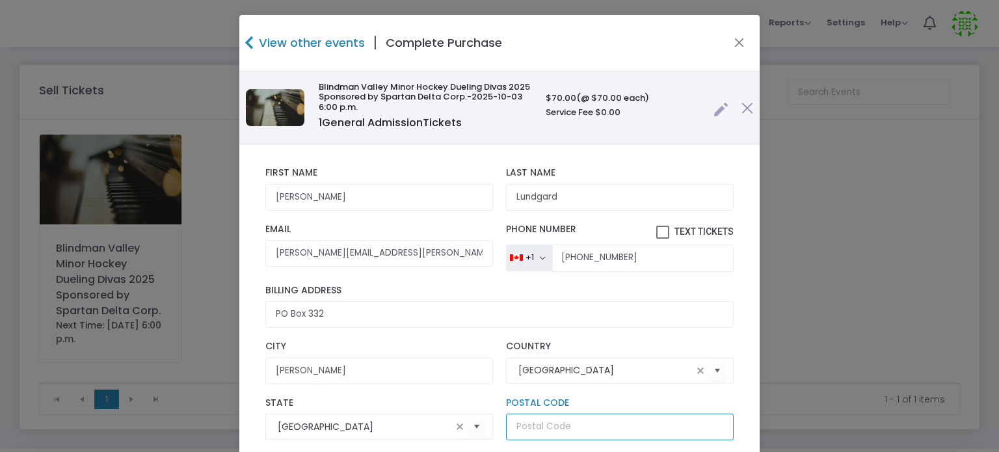
click at [560, 427] on input "text" at bounding box center [620, 427] width 228 height 27
type input "T0C2J0"
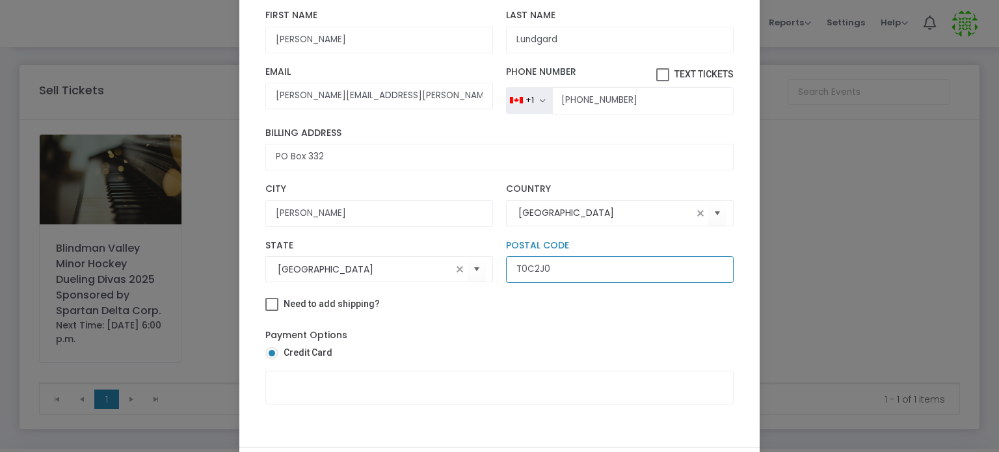
scroll to position [162, 0]
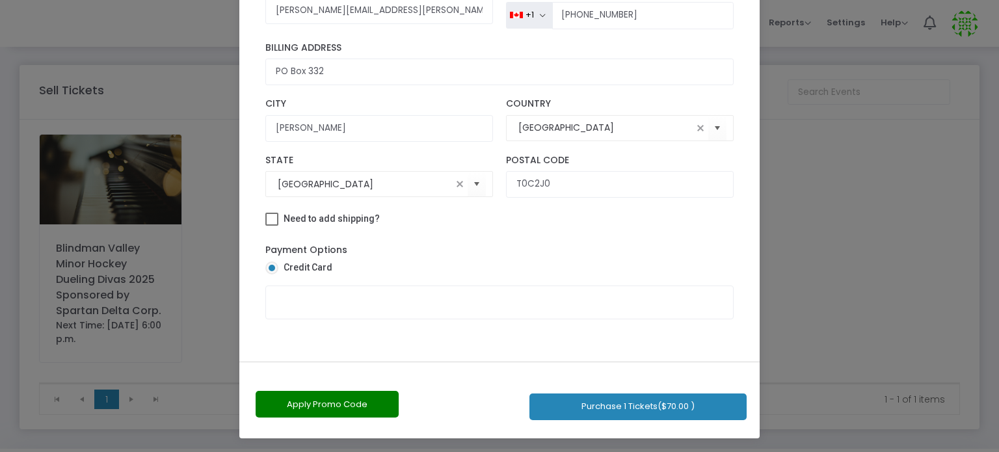
click at [582, 398] on button "Purchase 1 Tickets ($70.00 )" at bounding box center [638, 407] width 217 height 27
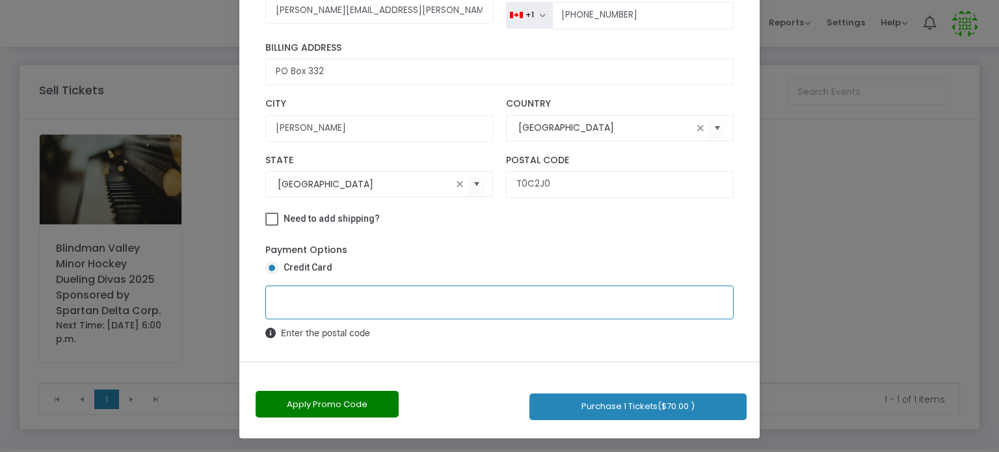
click at [545, 401] on button "Purchase 1 Tickets ($70.00 )" at bounding box center [638, 407] width 217 height 27
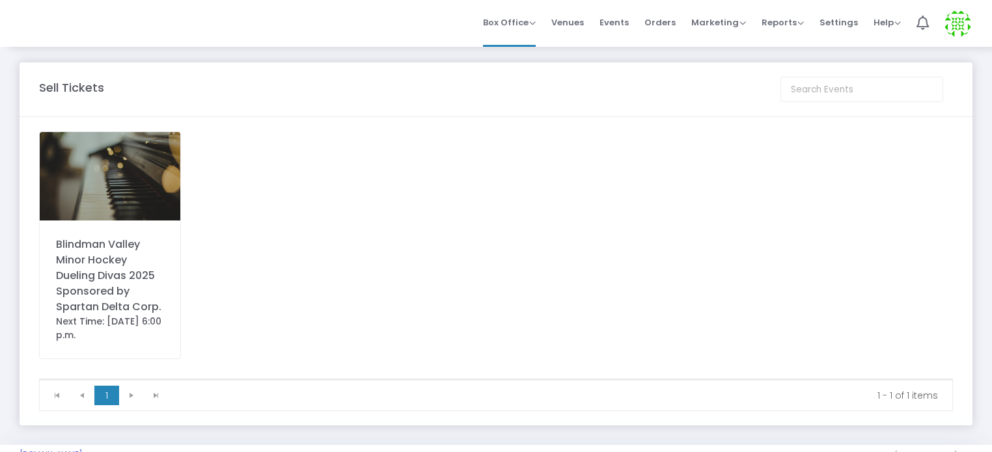
scroll to position [0, 0]
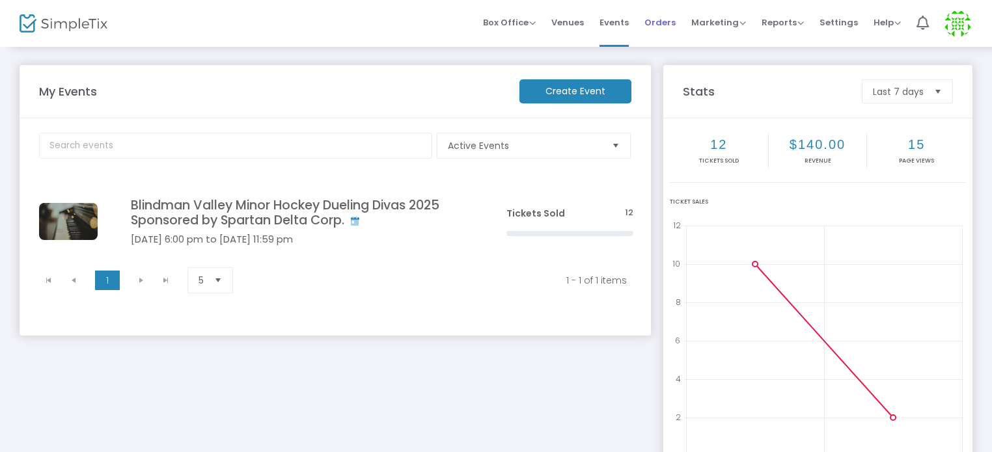
click at [668, 23] on span "Orders" at bounding box center [659, 22] width 31 height 33
